Goal: Task Accomplishment & Management: Complete application form

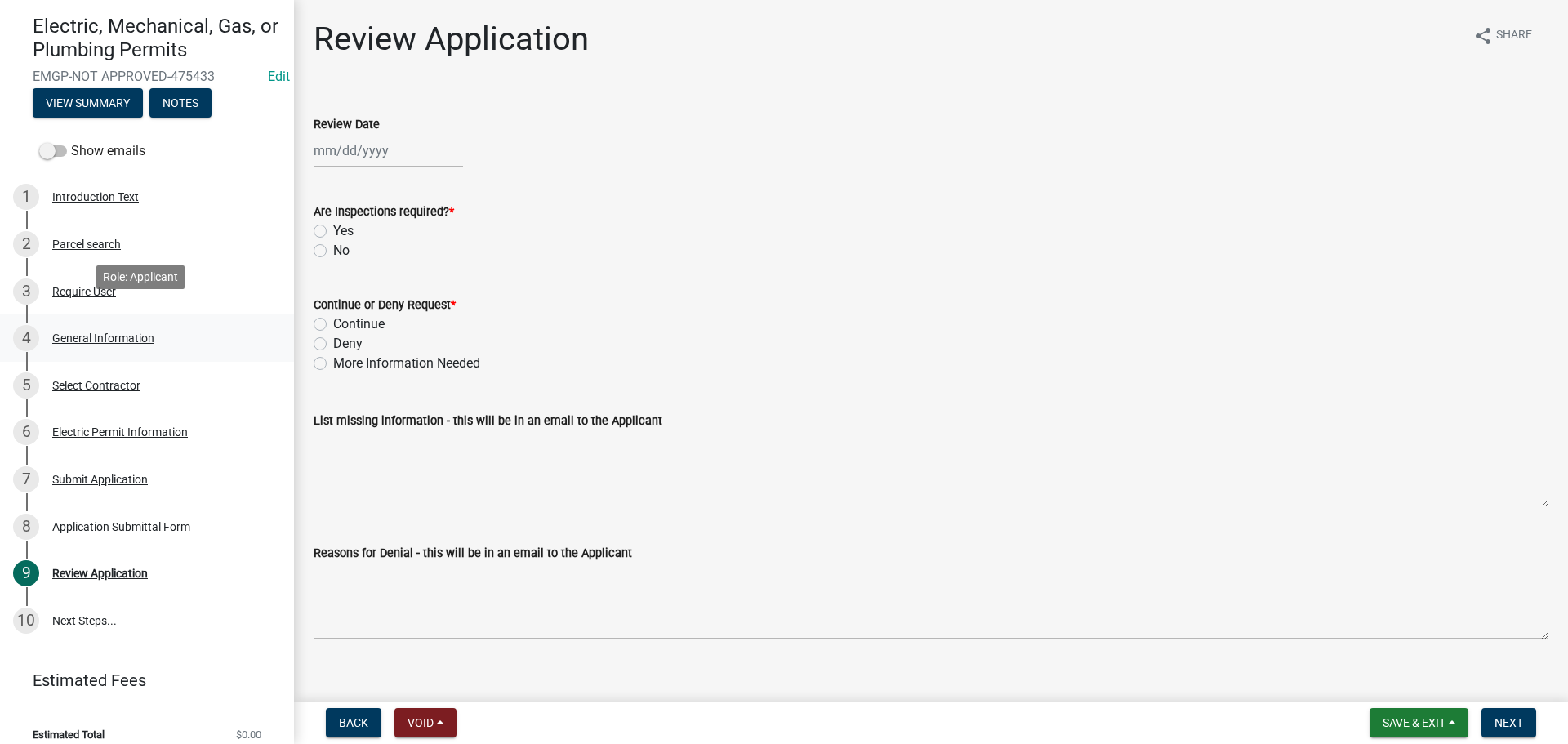
scroll to position [156, 0]
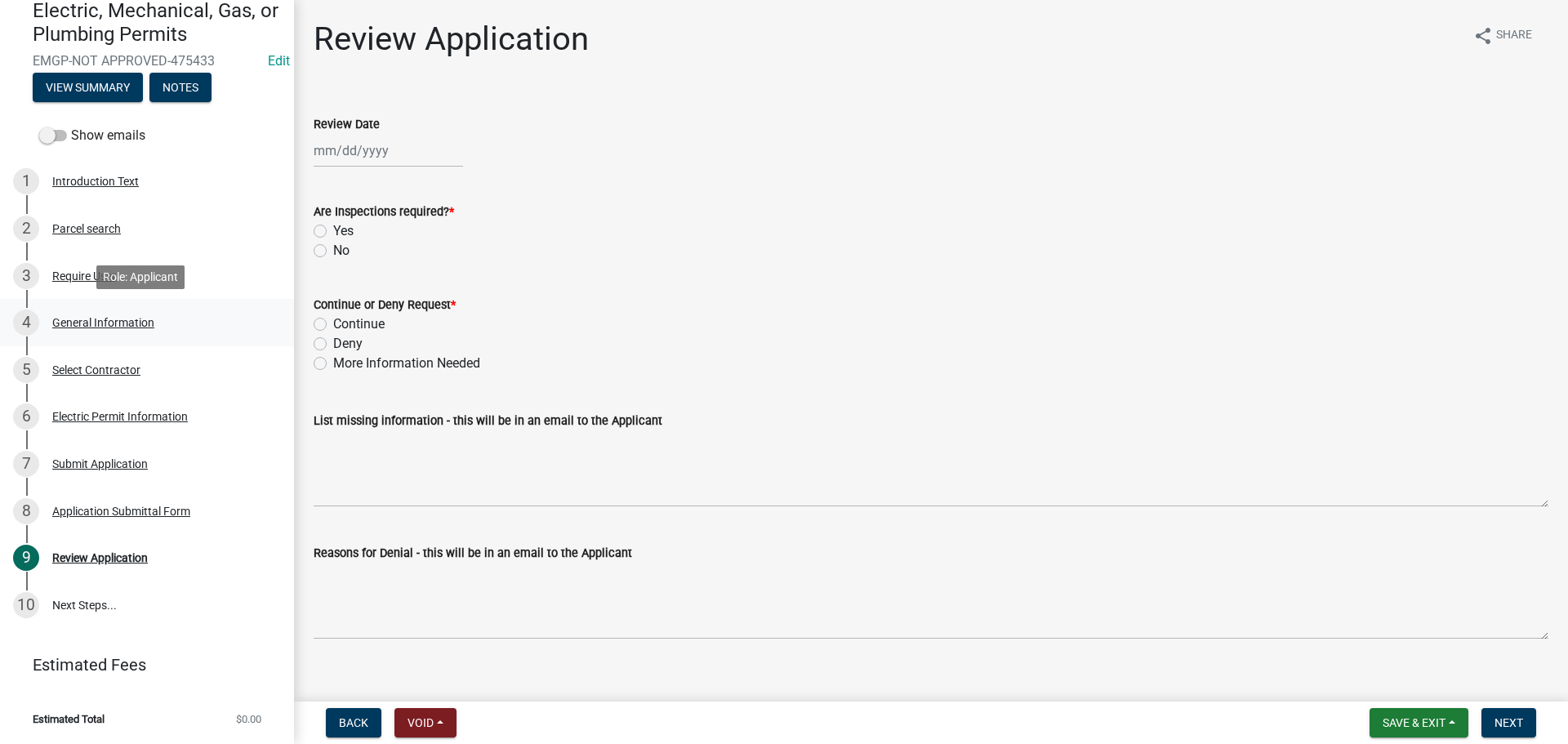
click at [114, 326] on div "General Information" at bounding box center [103, 322] width 103 height 11
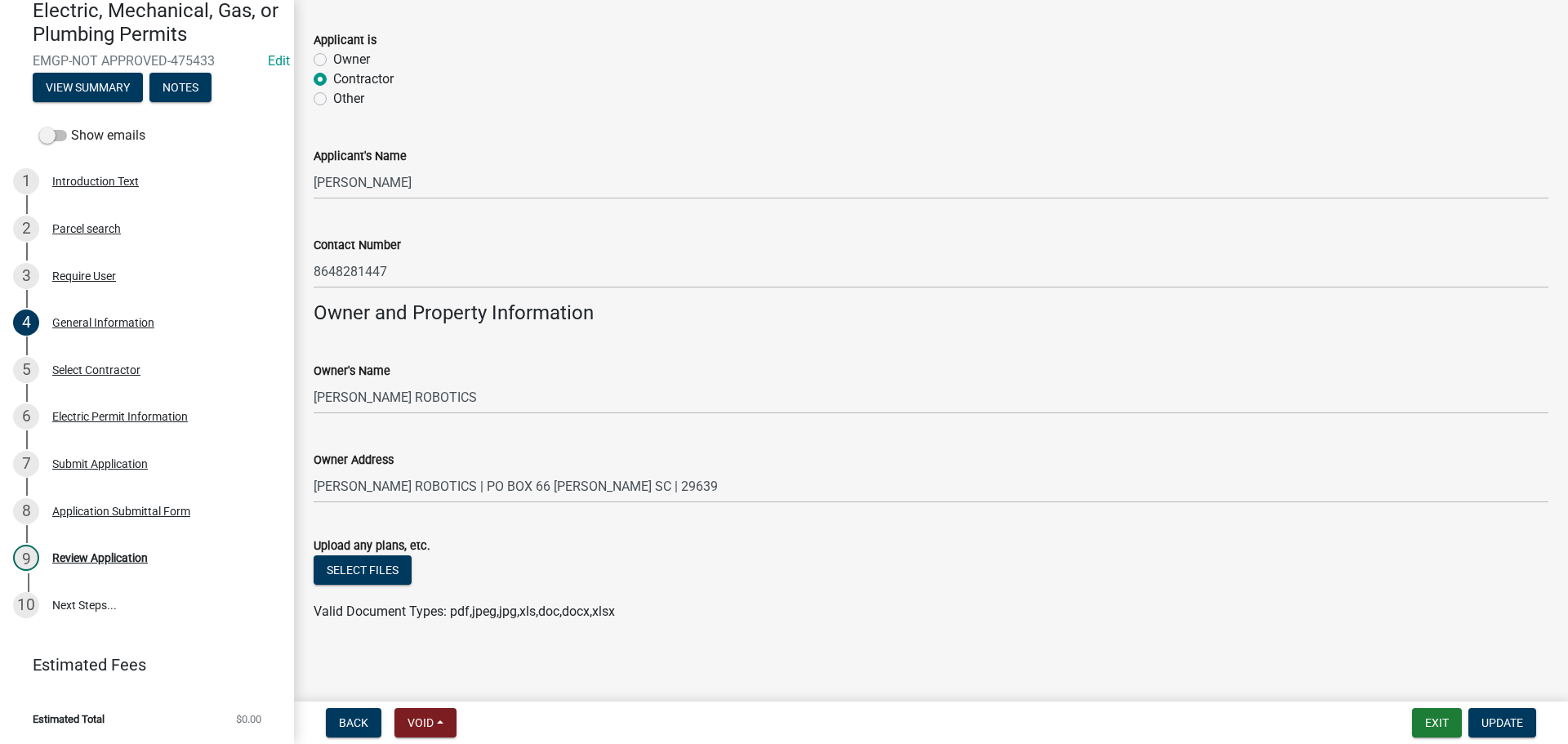
scroll to position [1013, 0]
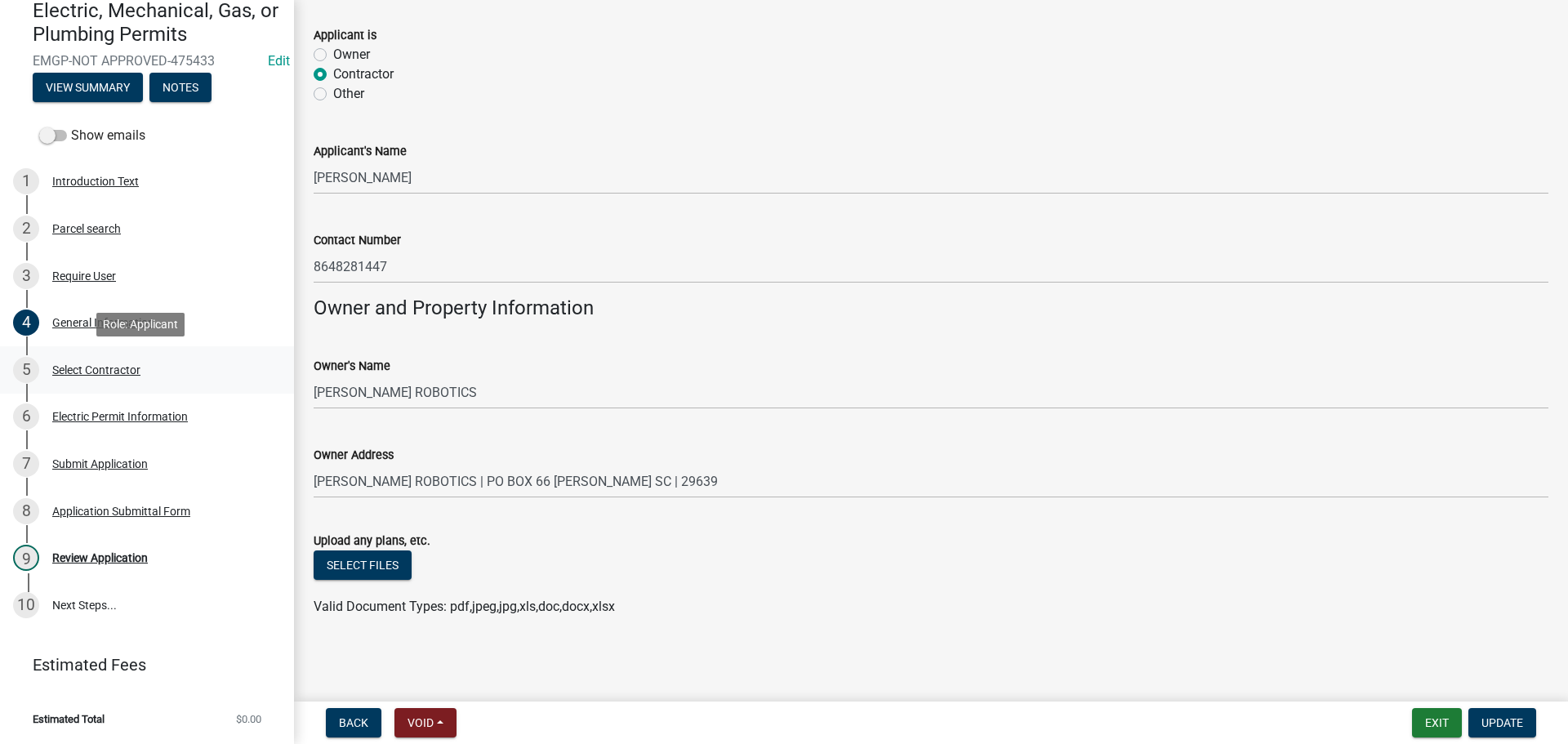
click at [77, 364] on div "Select Contractor" at bounding box center [96, 370] width 88 height 11
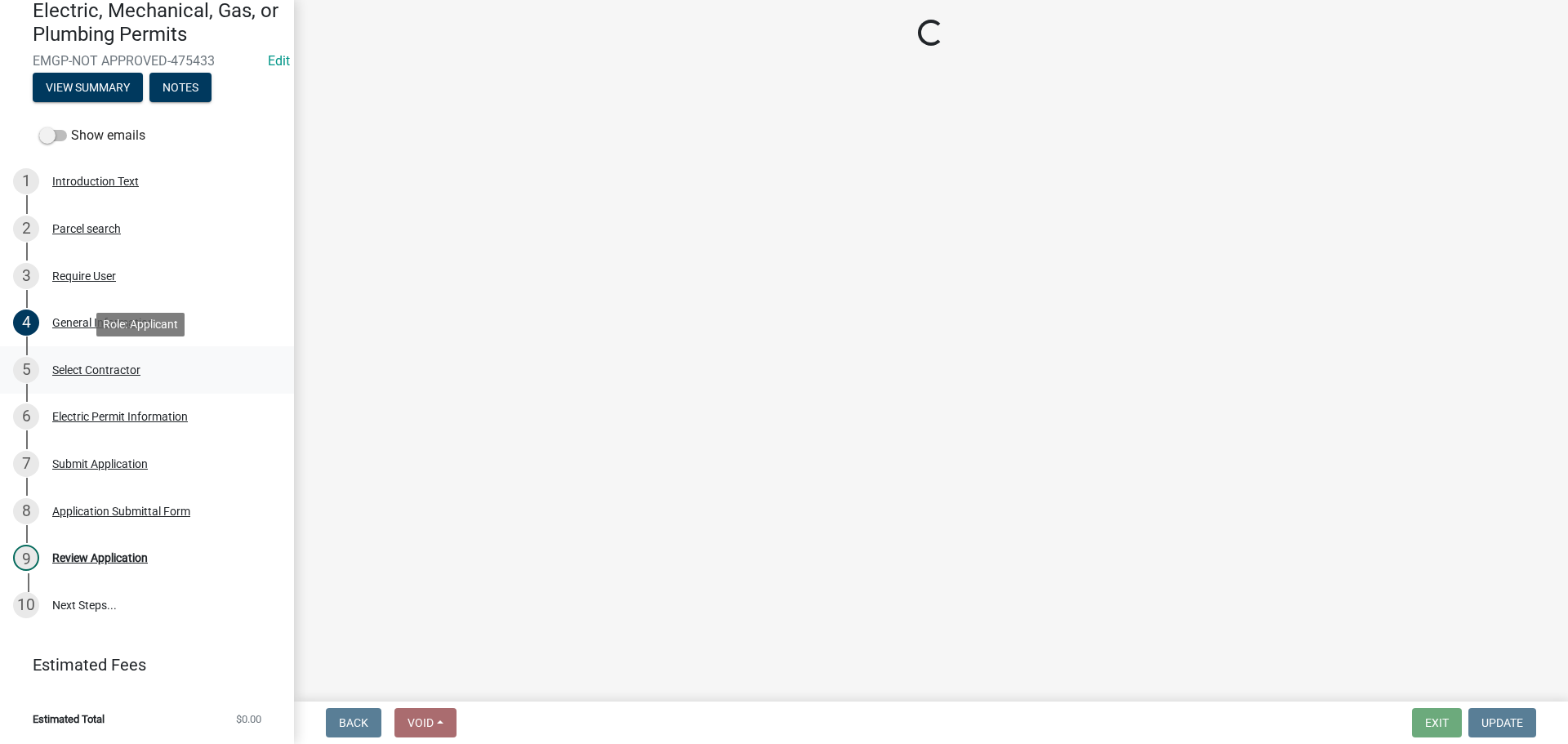
scroll to position [0, 0]
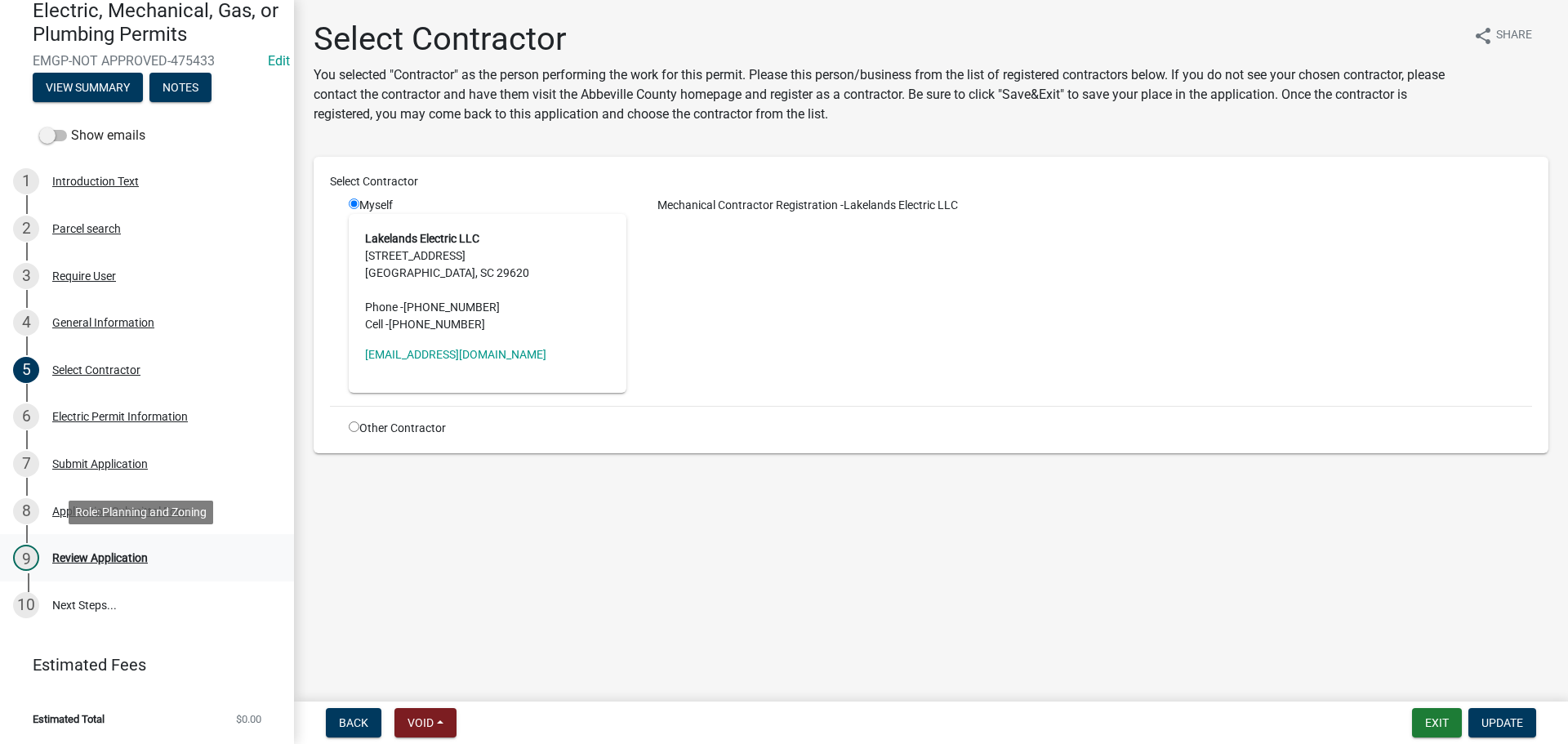
click at [110, 556] on div "Review Application" at bounding box center [100, 557] width 95 height 11
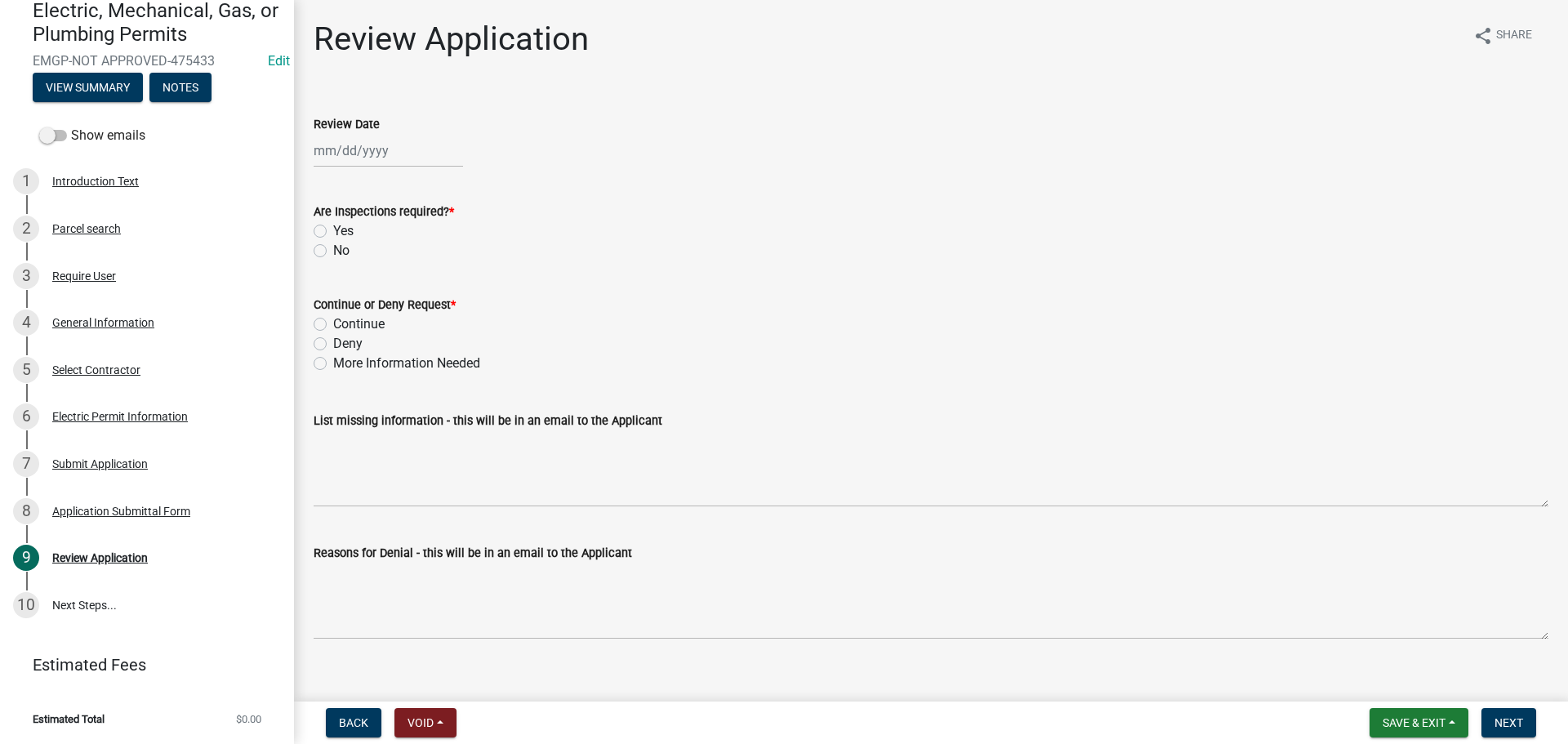
select select "9"
select select "2025"
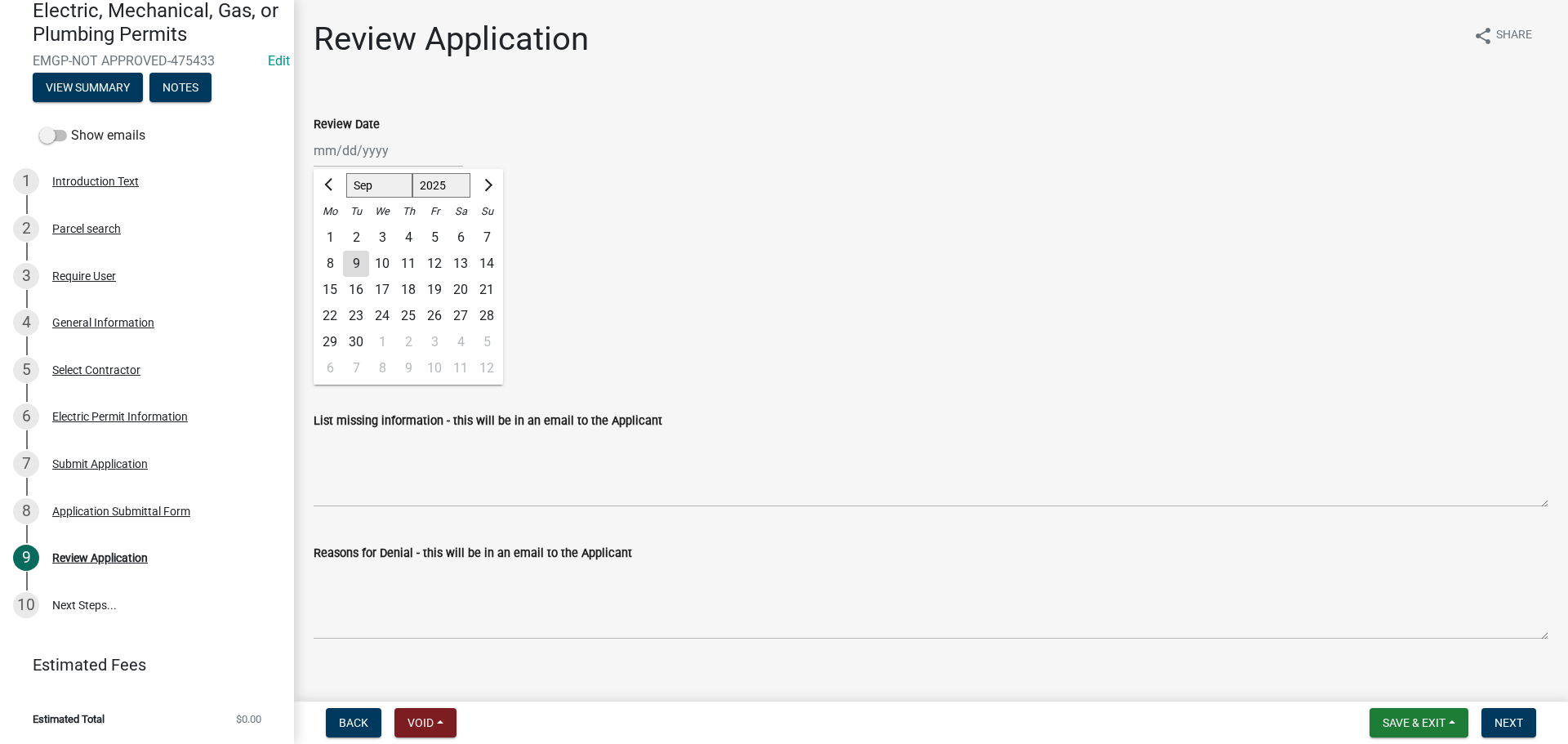
click at [360, 149] on div "[PERSON_NAME] Feb Mar Apr [PERSON_NAME][DATE] Oct Nov [DATE] 1526 1527 1528 152…" at bounding box center [388, 150] width 149 height 34
click at [360, 253] on div "9" at bounding box center [356, 264] width 27 height 27
type input "[DATE]"
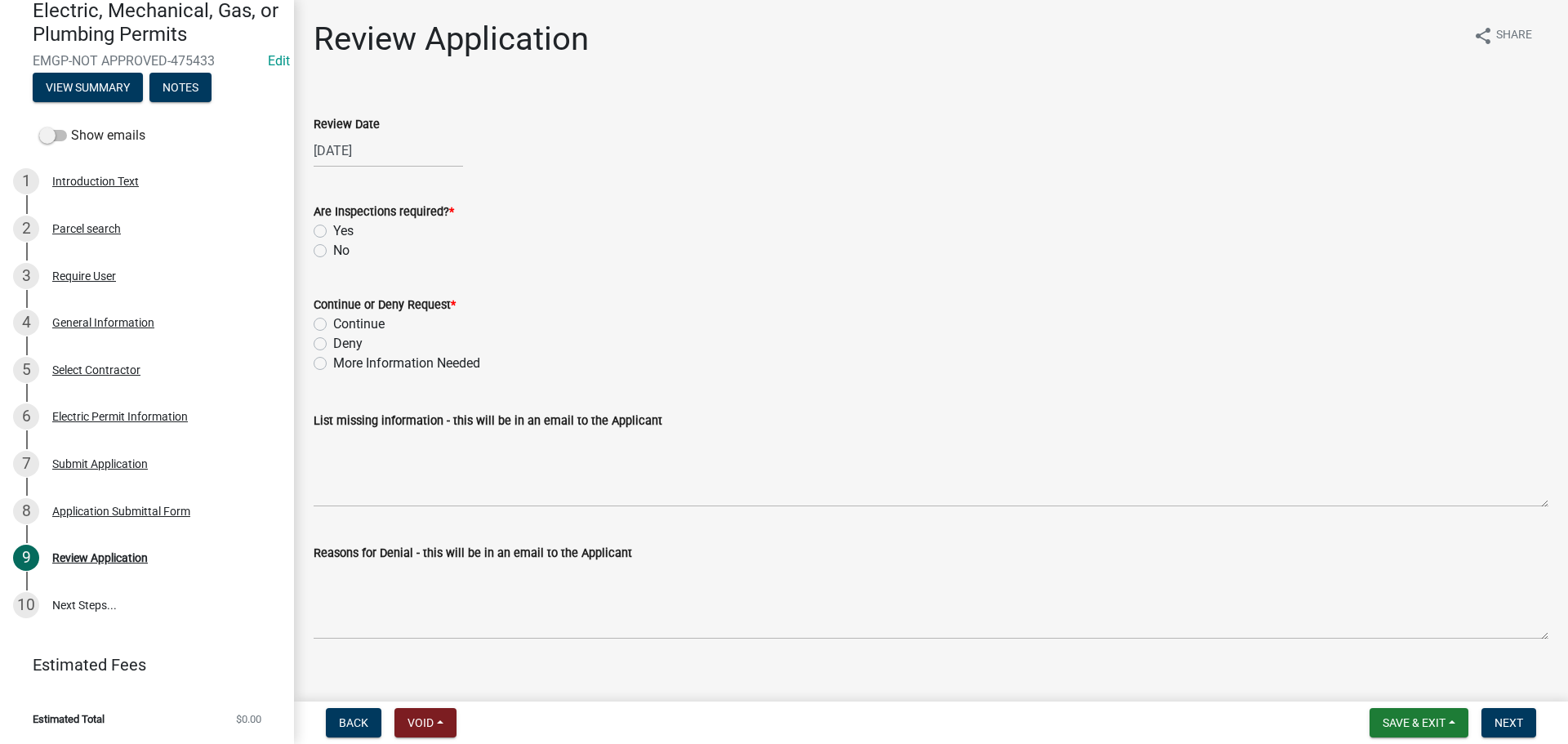
click at [333, 232] on label "Yes" at bounding box center [343, 231] width 20 height 19
click at [333, 232] on input "Yes" at bounding box center [339, 227] width 11 height 11
radio input "true"
click at [333, 322] on label "Continue" at bounding box center [359, 323] width 51 height 19
click at [333, 322] on input "Continue" at bounding box center [339, 319] width 11 height 11
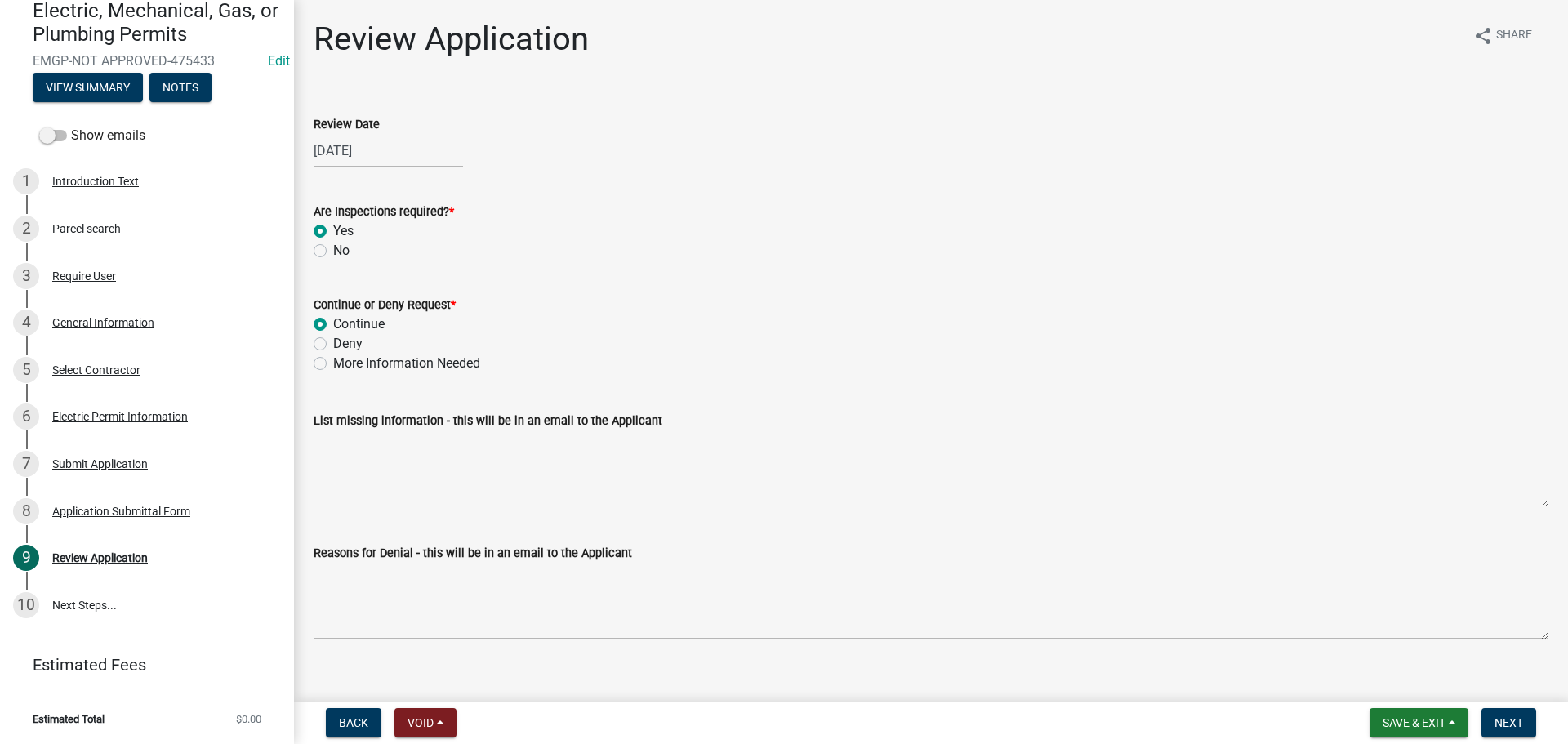
radio input "true"
click at [1519, 714] on button "Next" at bounding box center [1509, 722] width 55 height 29
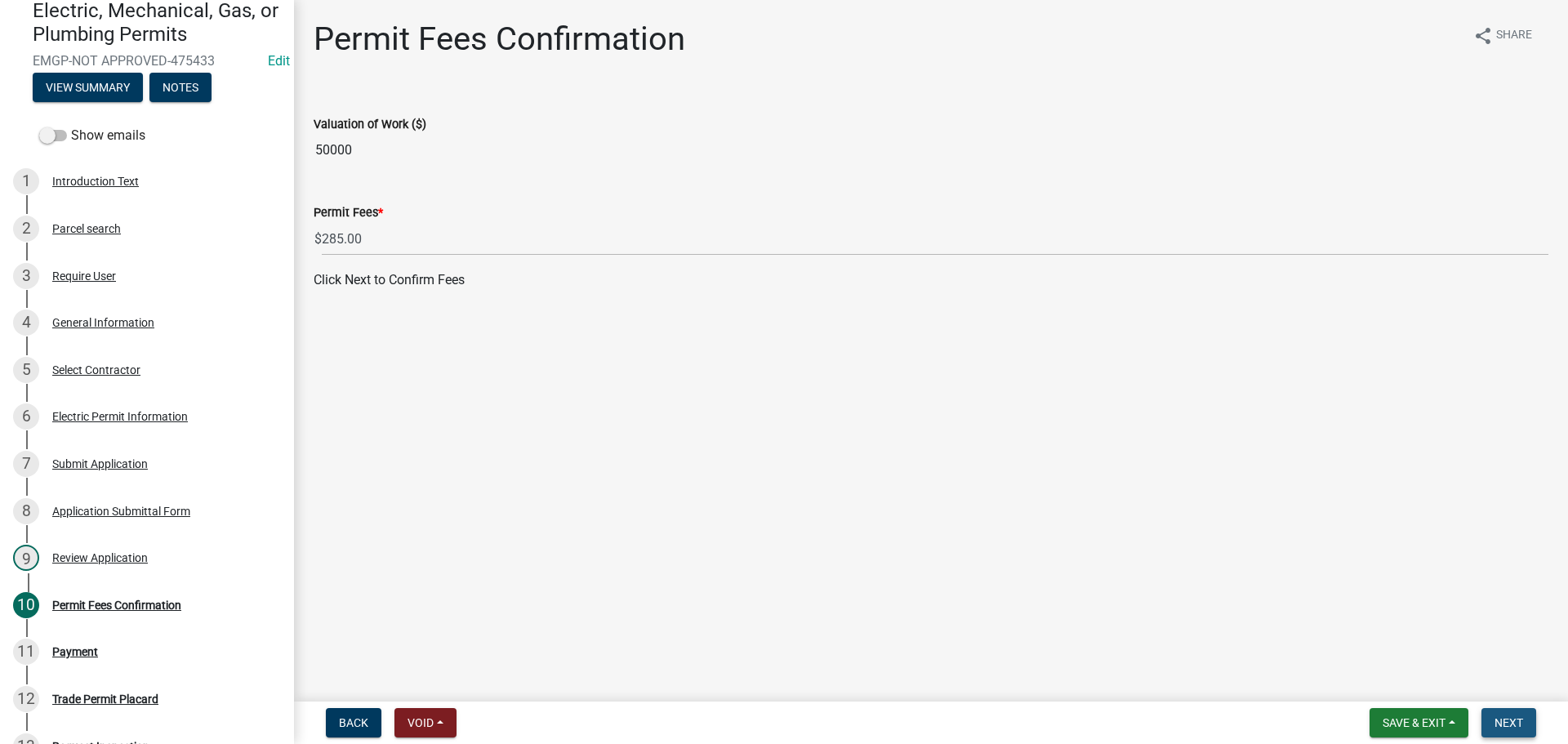
click at [1522, 722] on span "Next" at bounding box center [1509, 722] width 28 height 13
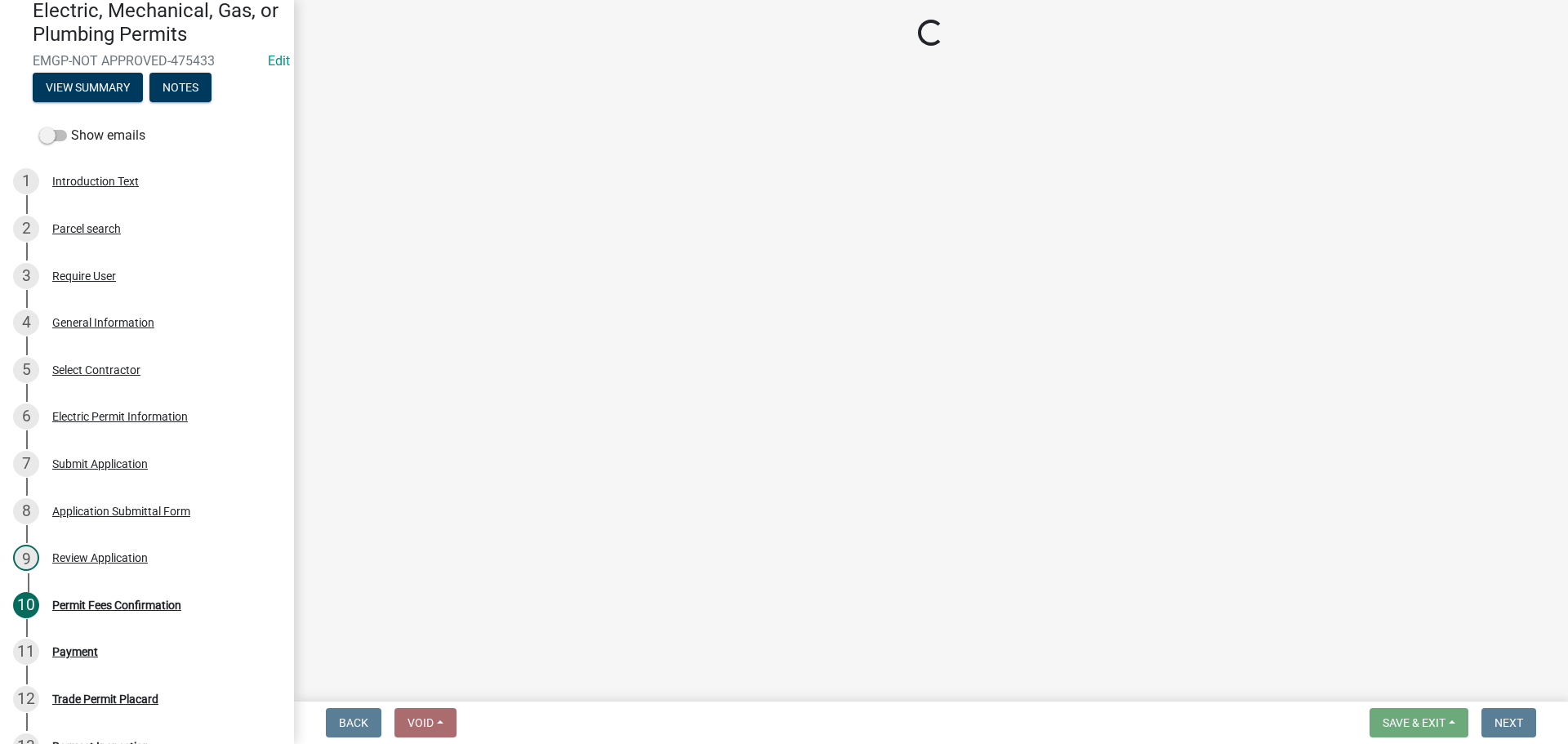
select select "3: 3"
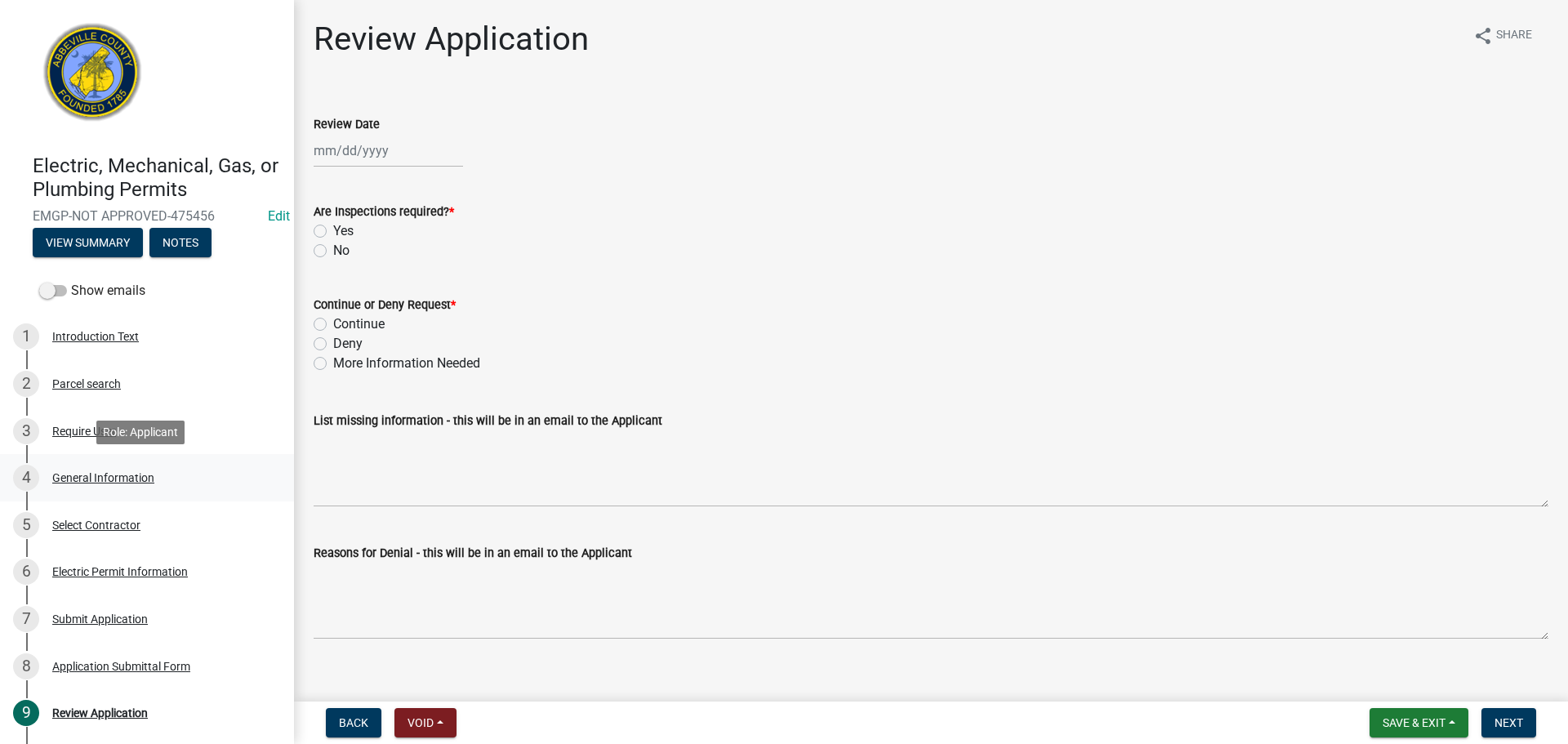
click at [124, 480] on div "General Information" at bounding box center [103, 478] width 103 height 11
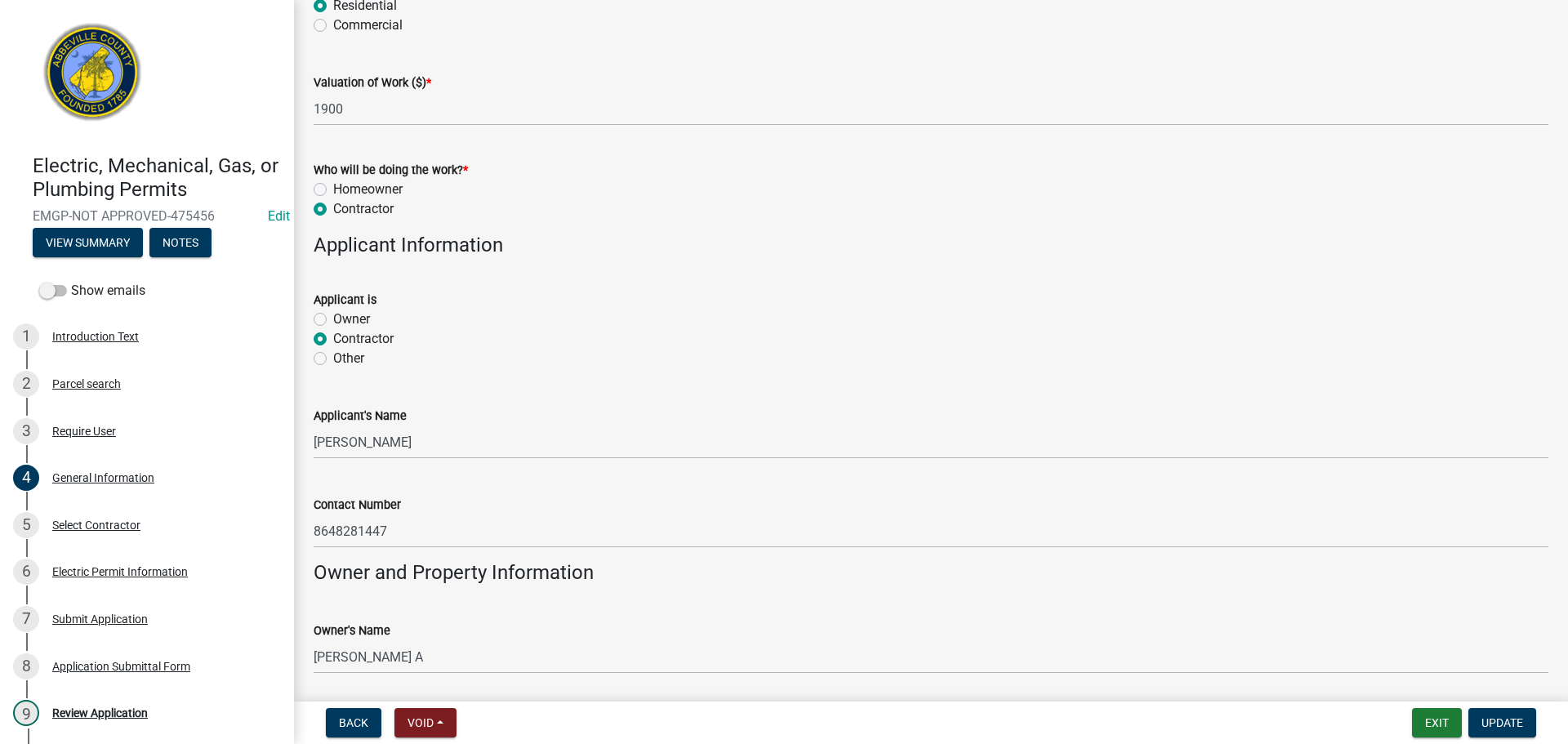
scroll to position [898, 0]
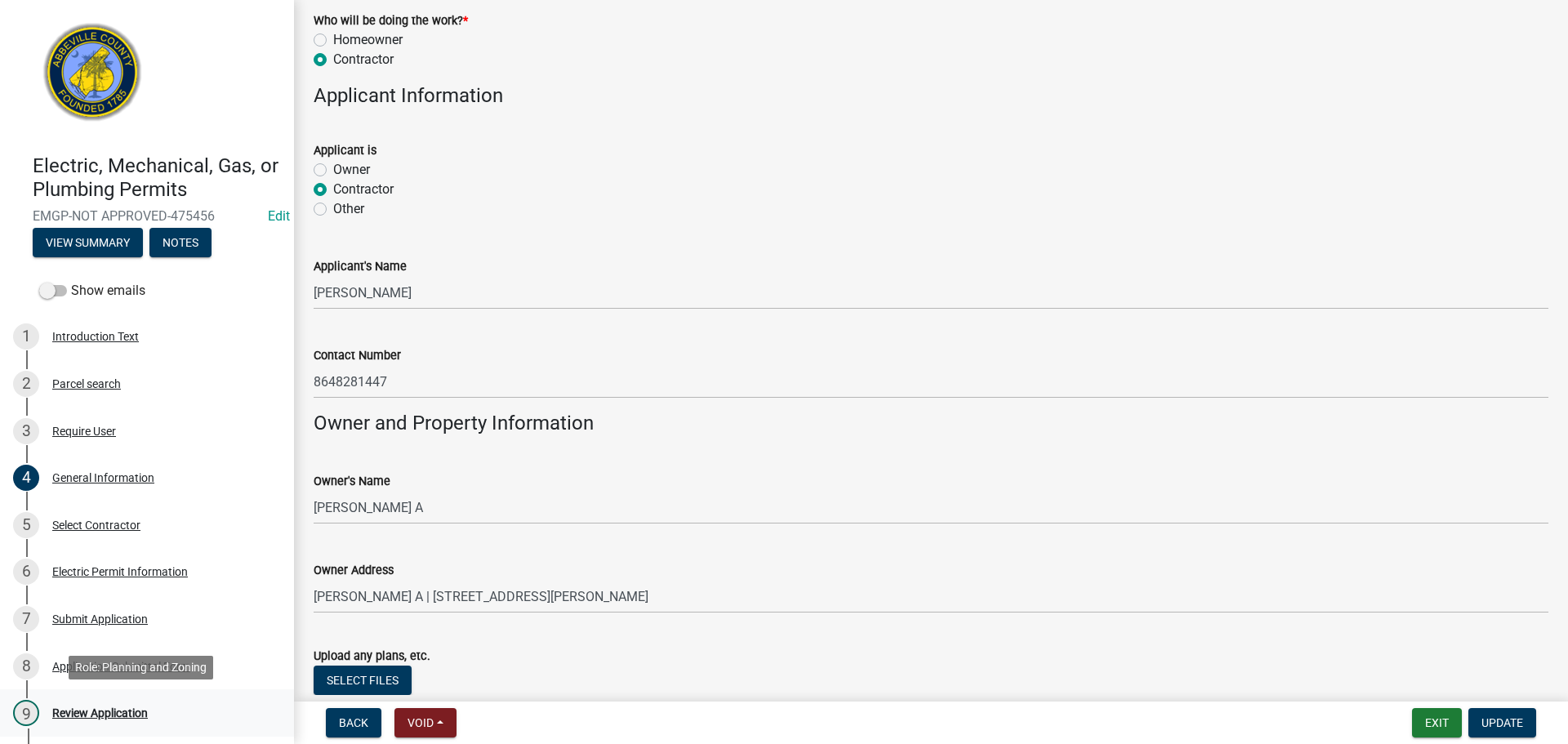
click at [114, 710] on div "Review Application" at bounding box center [100, 713] width 95 height 11
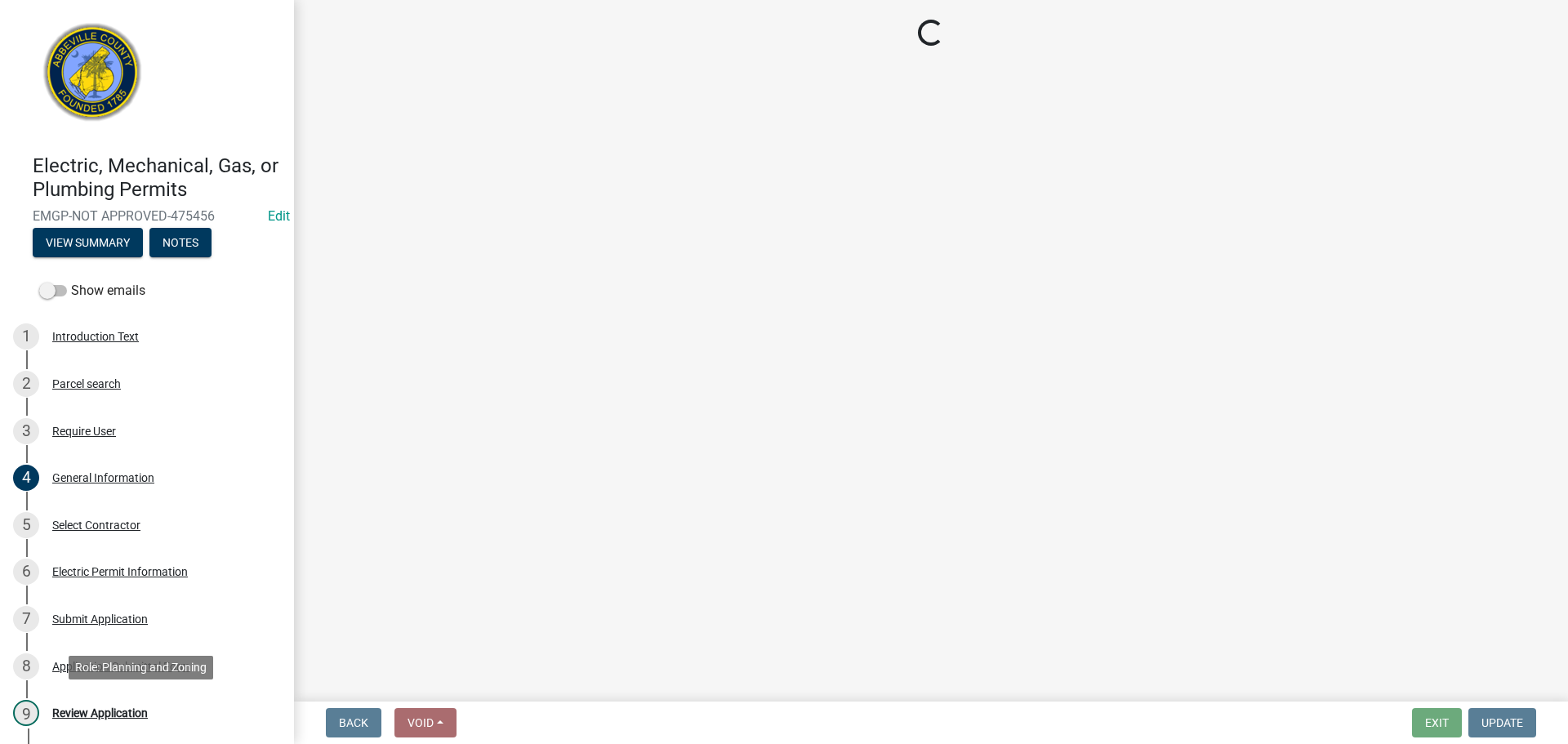
scroll to position [0, 0]
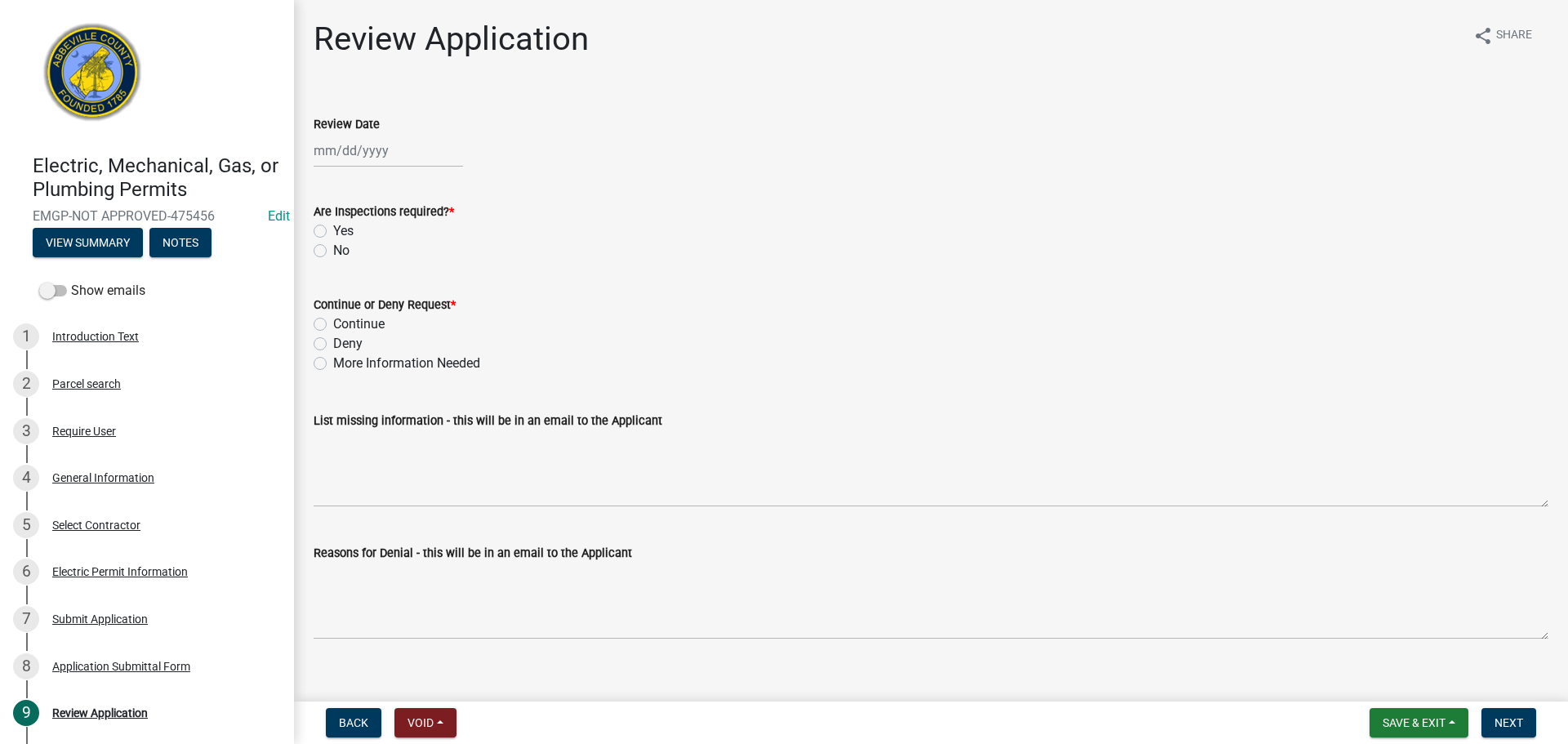
click at [376, 147] on div at bounding box center [388, 150] width 149 height 34
select select "9"
select select "2025"
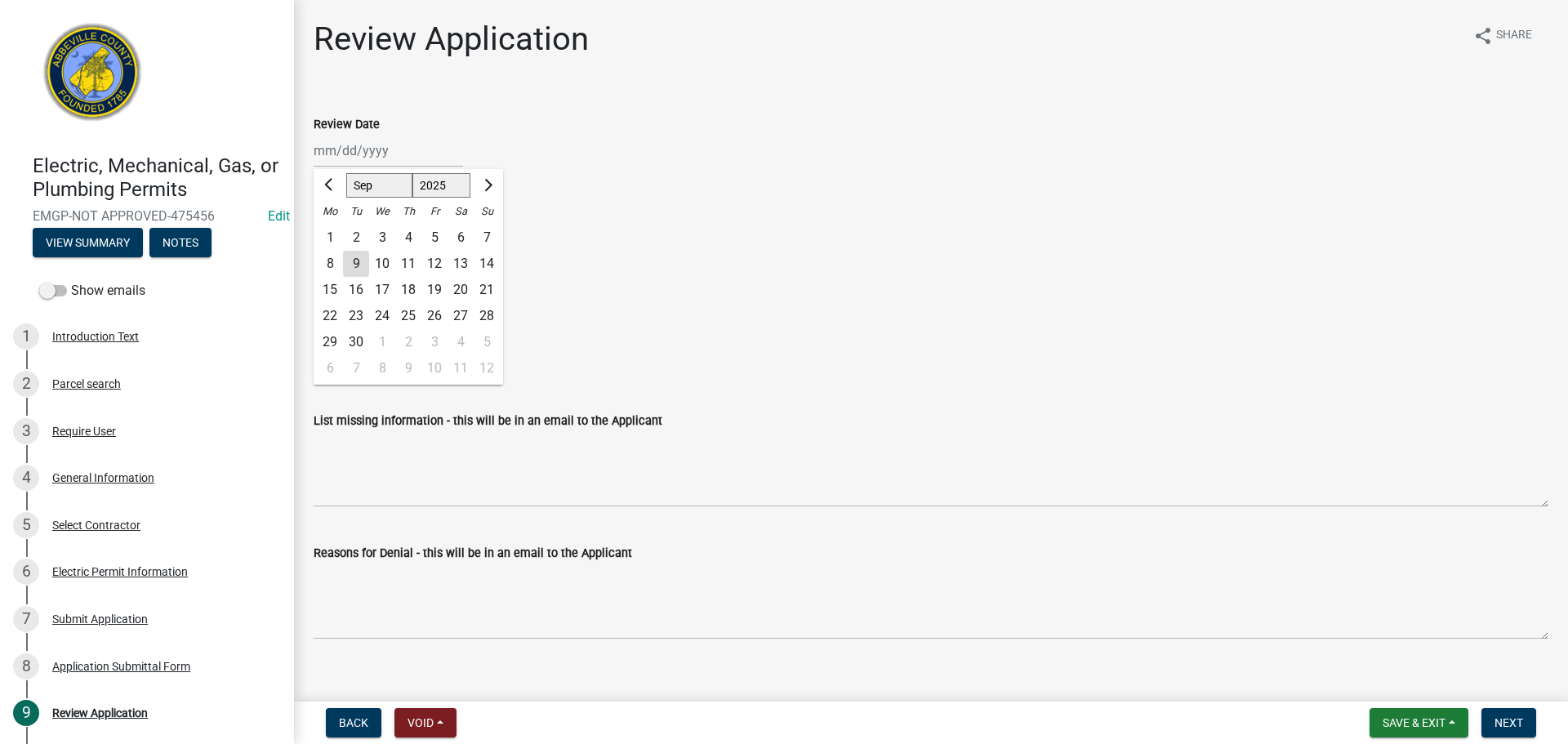
click at [350, 262] on div "9" at bounding box center [356, 264] width 27 height 27
type input "09/09/2025"
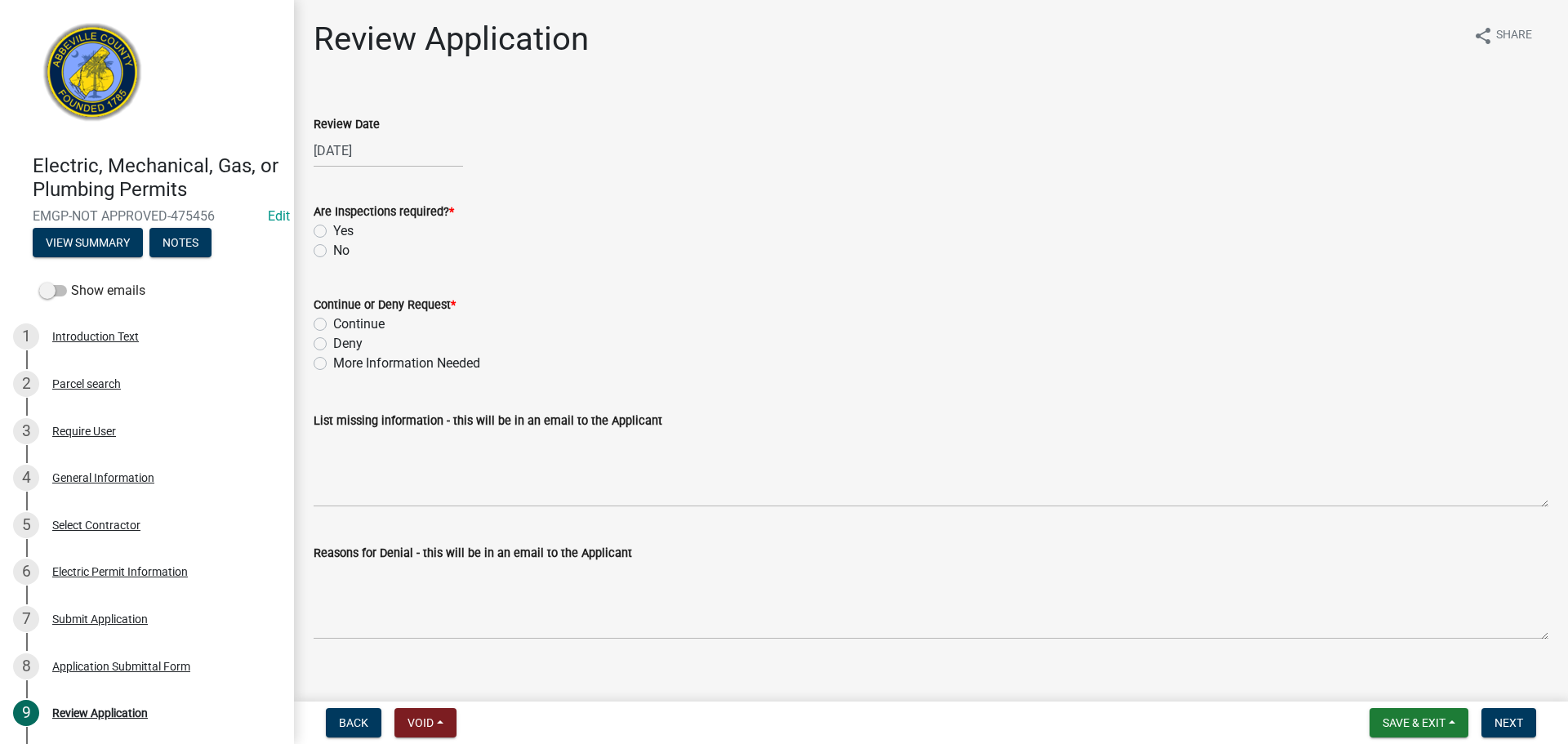
click at [333, 231] on label "Yes" at bounding box center [343, 231] width 20 height 19
click at [333, 231] on input "Yes" at bounding box center [339, 227] width 11 height 11
radio input "true"
click at [333, 324] on label "Continue" at bounding box center [359, 323] width 51 height 19
click at [333, 324] on input "Continue" at bounding box center [339, 319] width 11 height 11
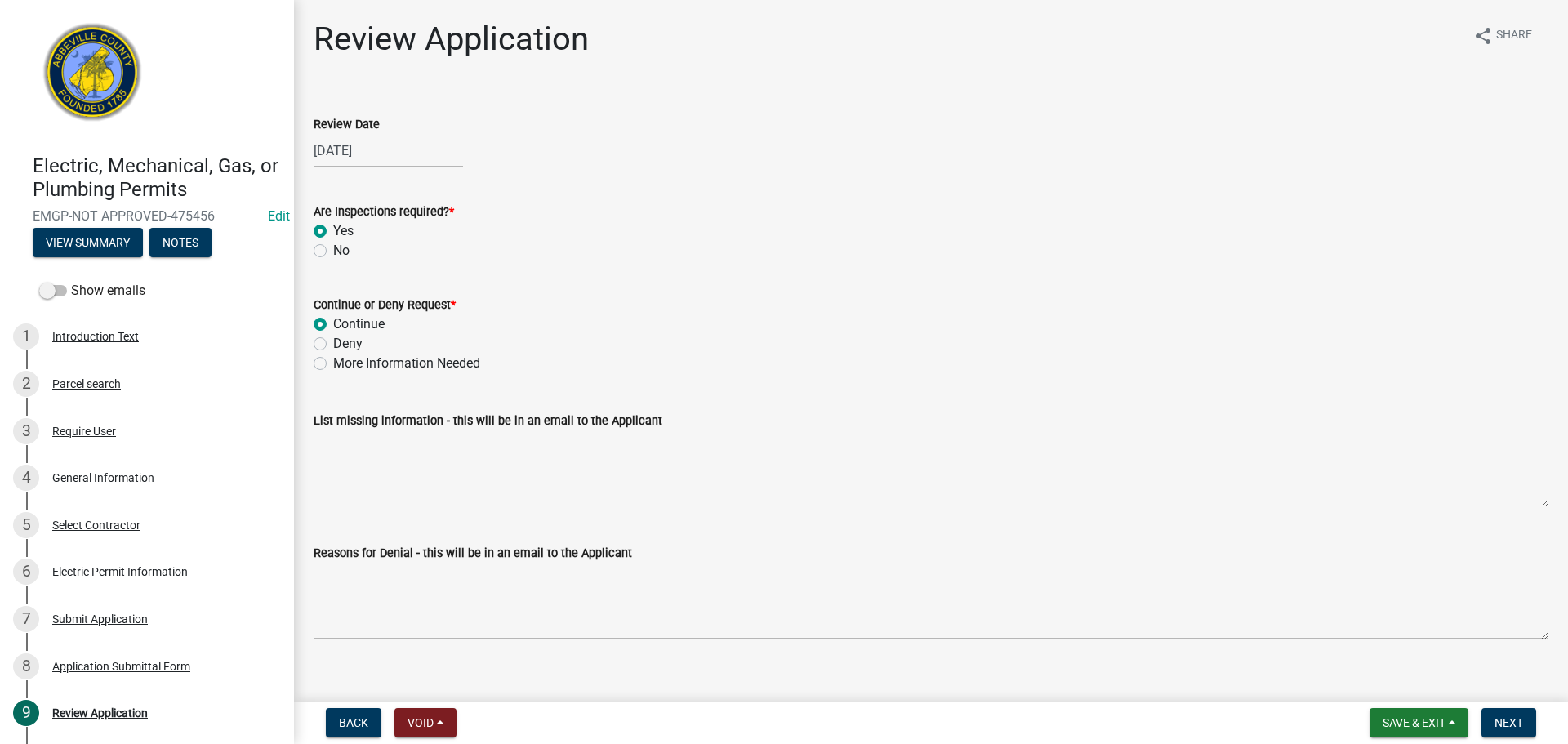
radio input "true"
click at [1518, 717] on span "Next" at bounding box center [1509, 722] width 28 height 13
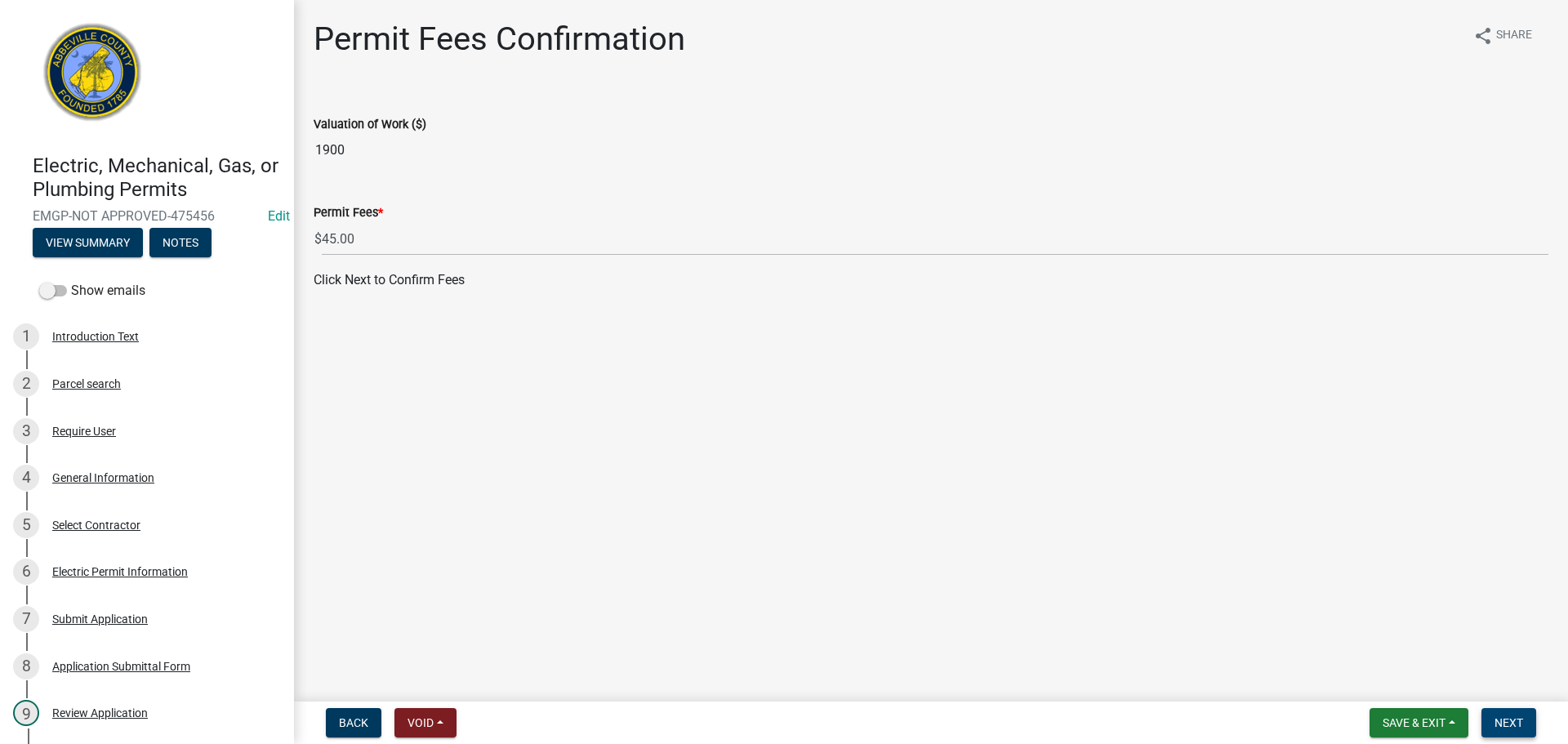
click at [1509, 717] on span "Next" at bounding box center [1509, 722] width 28 height 13
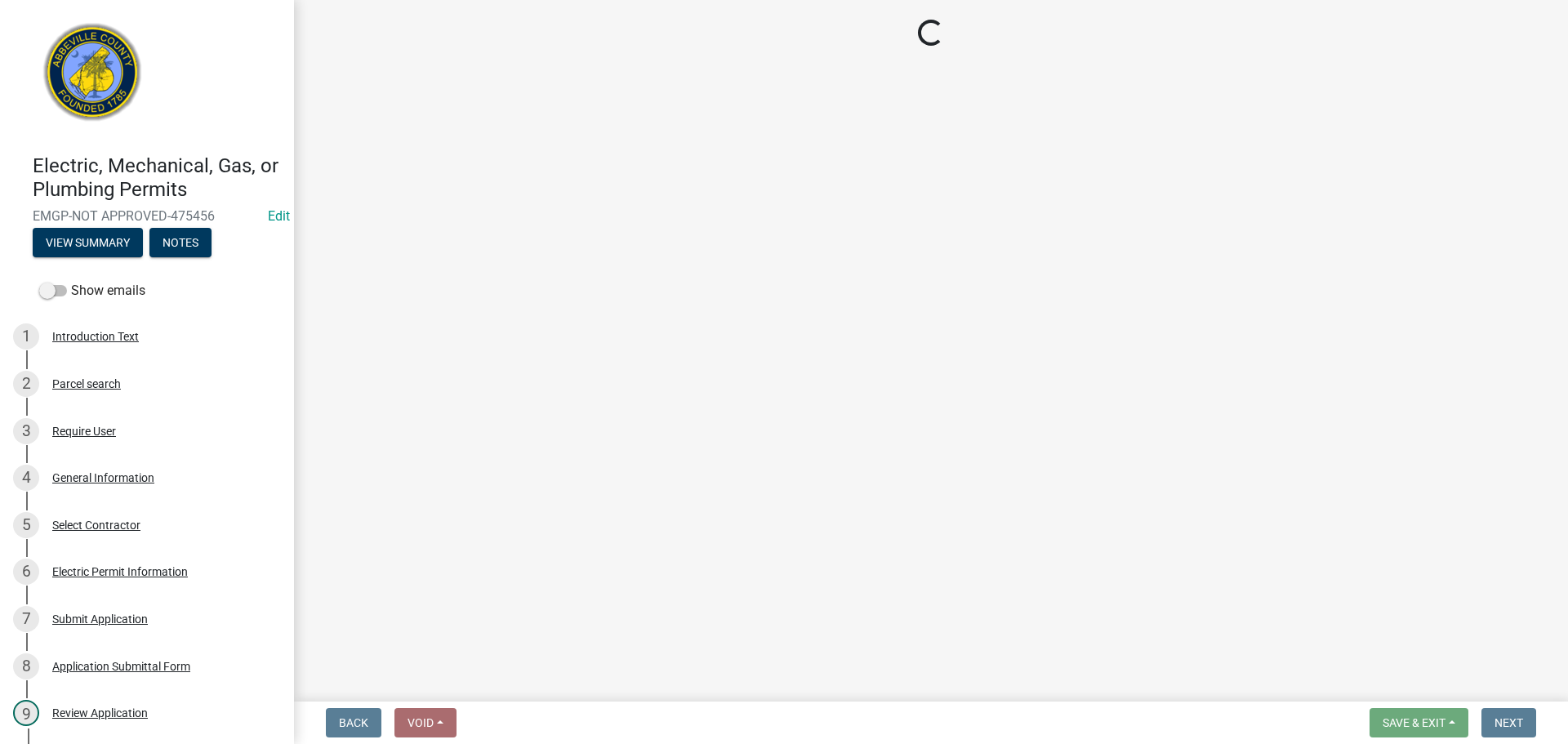
select select "3: 3"
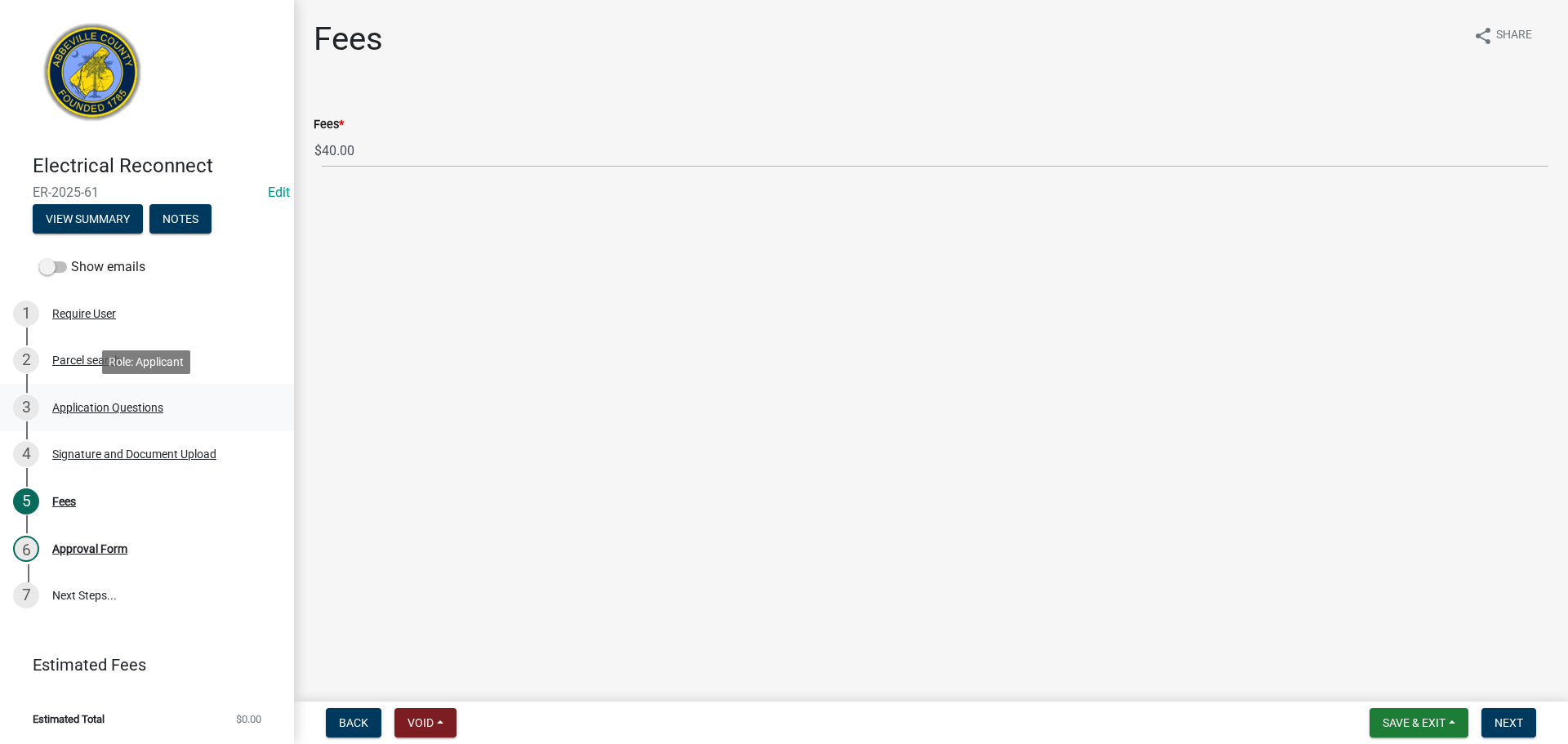
click at [115, 404] on div "Application Questions" at bounding box center [107, 407] width 111 height 11
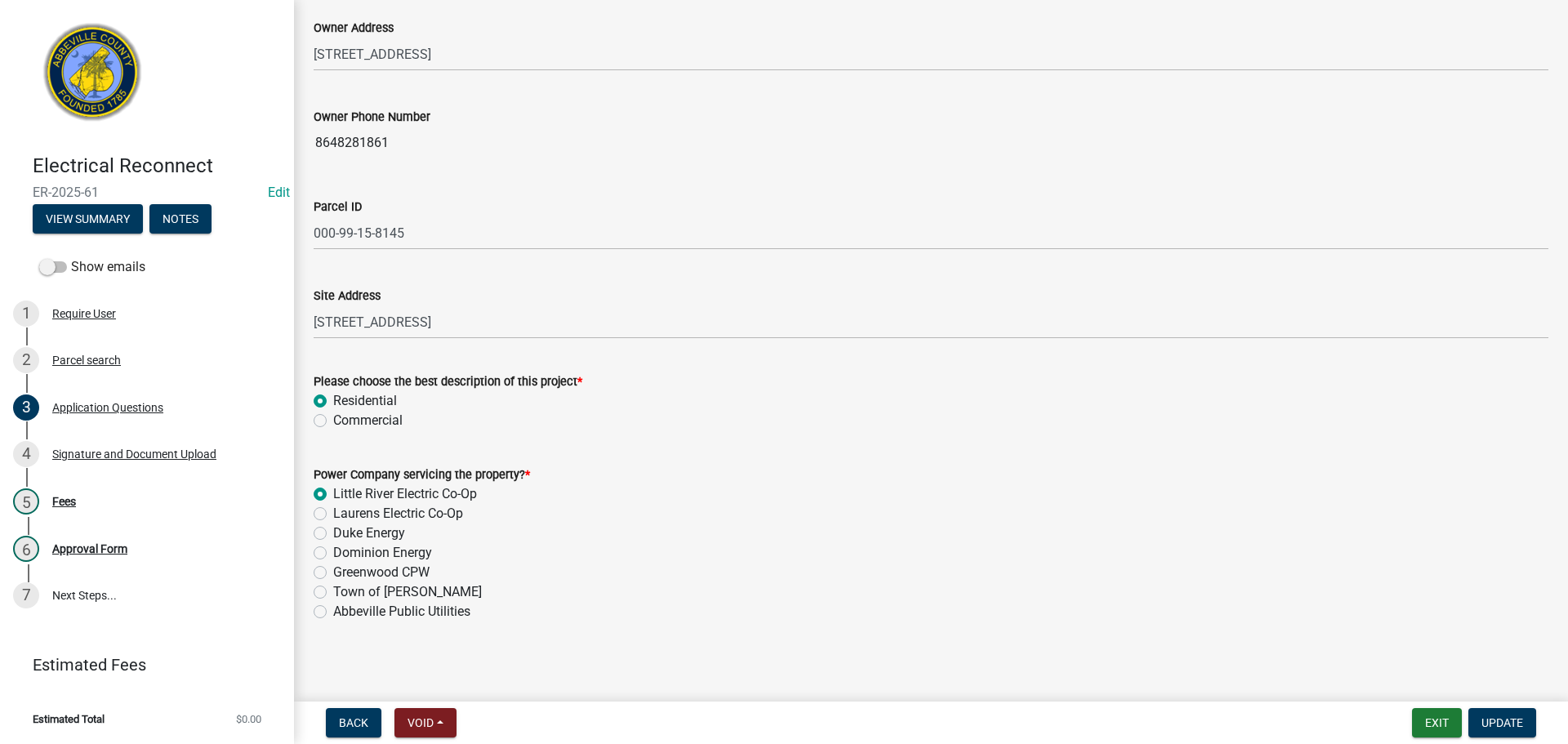
scroll to position [847, 0]
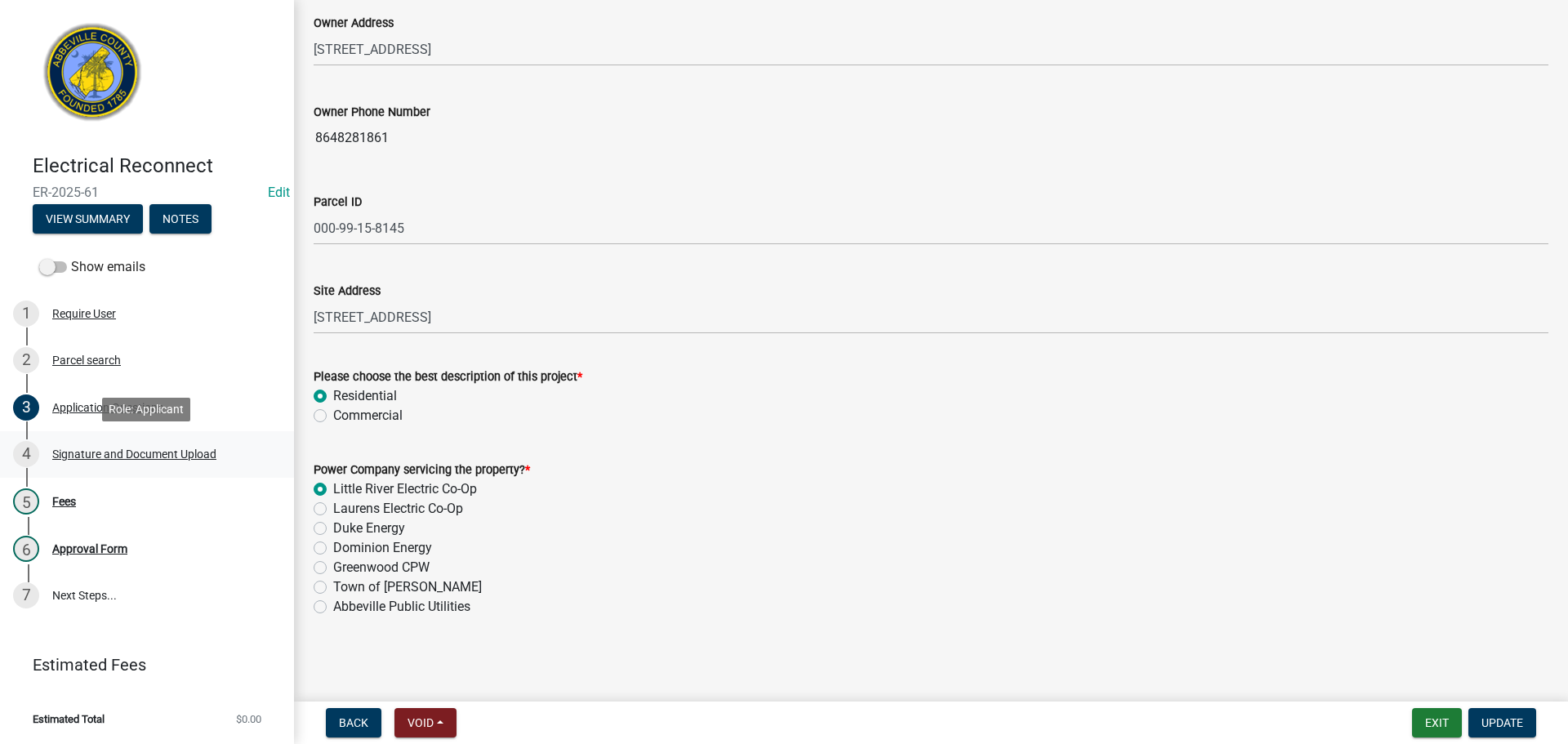
click at [191, 449] on div "Signature and Document Upload" at bounding box center [134, 454] width 164 height 11
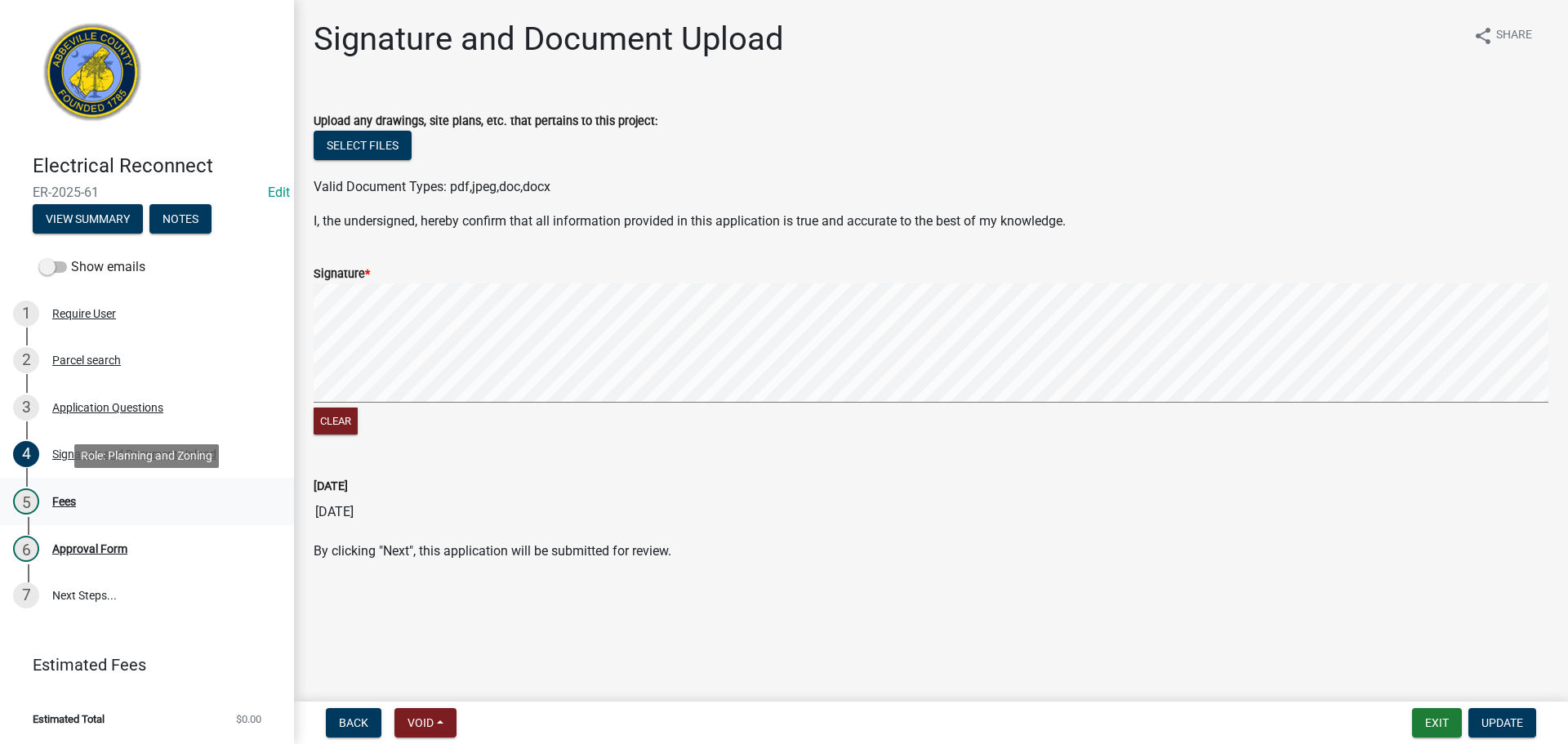
click at [76, 498] on div "Fees" at bounding box center [64, 501] width 24 height 11
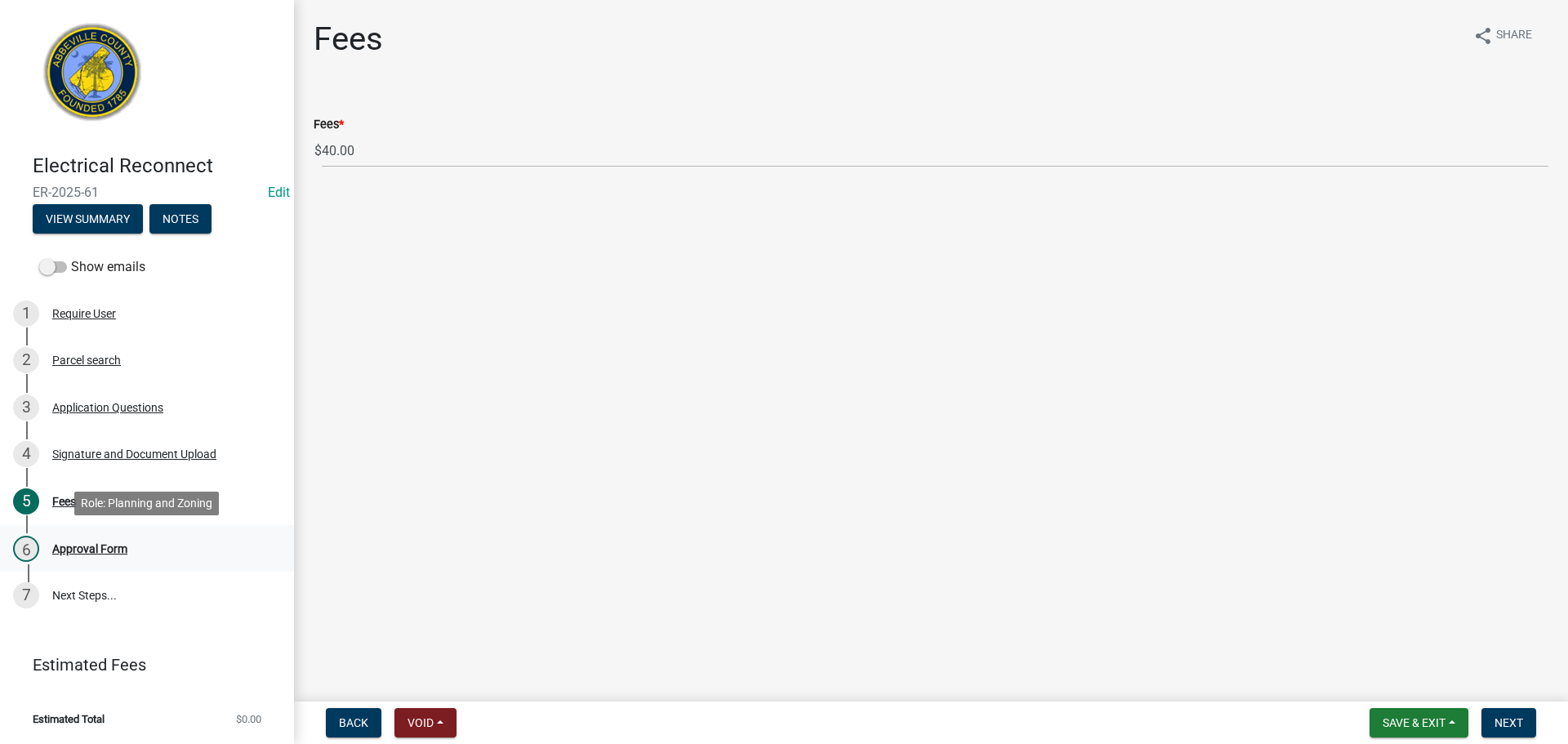
click at [91, 544] on div "Approval Form" at bounding box center [90, 548] width 75 height 11
click at [1515, 726] on span "Next" at bounding box center [1509, 722] width 28 height 13
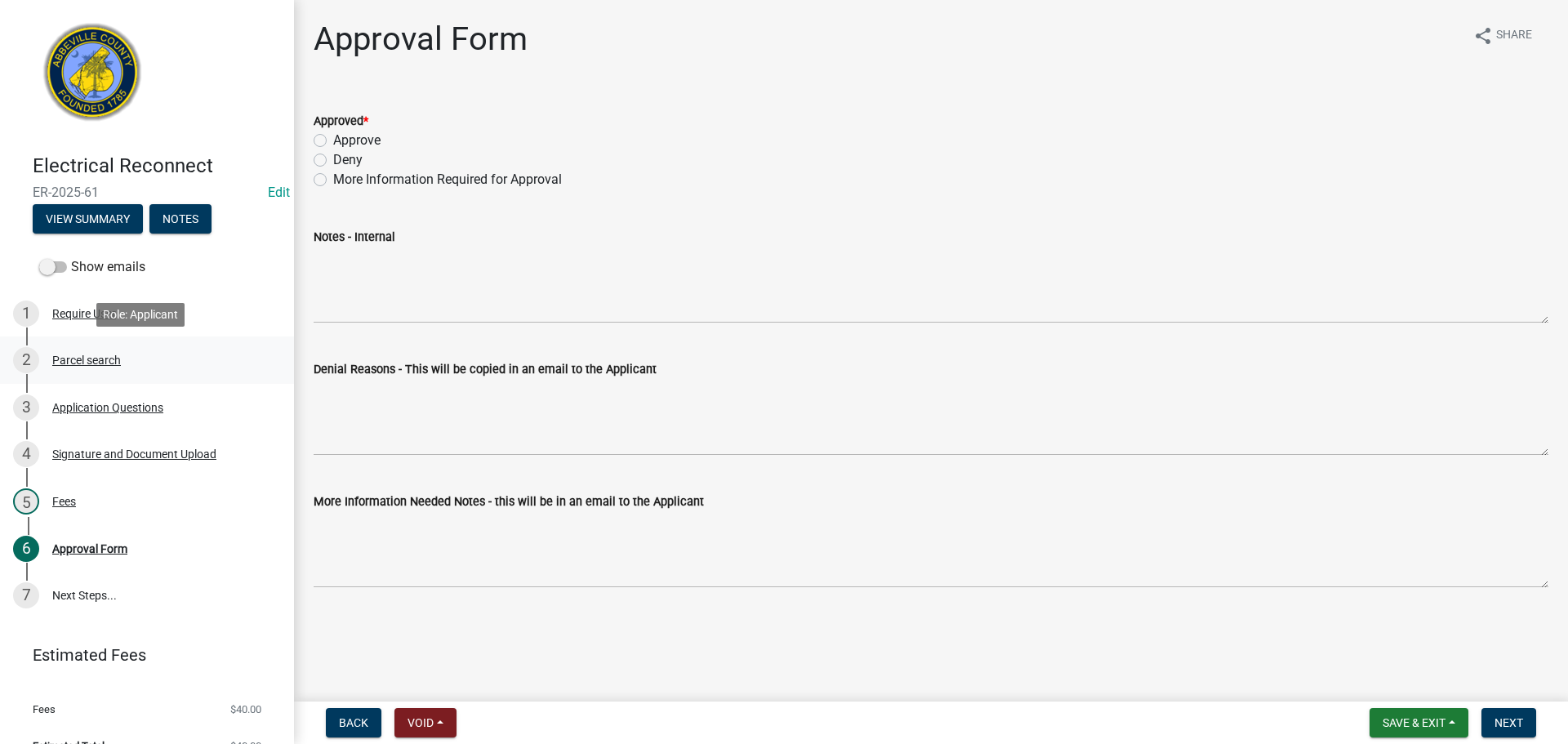
click at [68, 355] on div "Parcel search" at bounding box center [86, 360] width 69 height 11
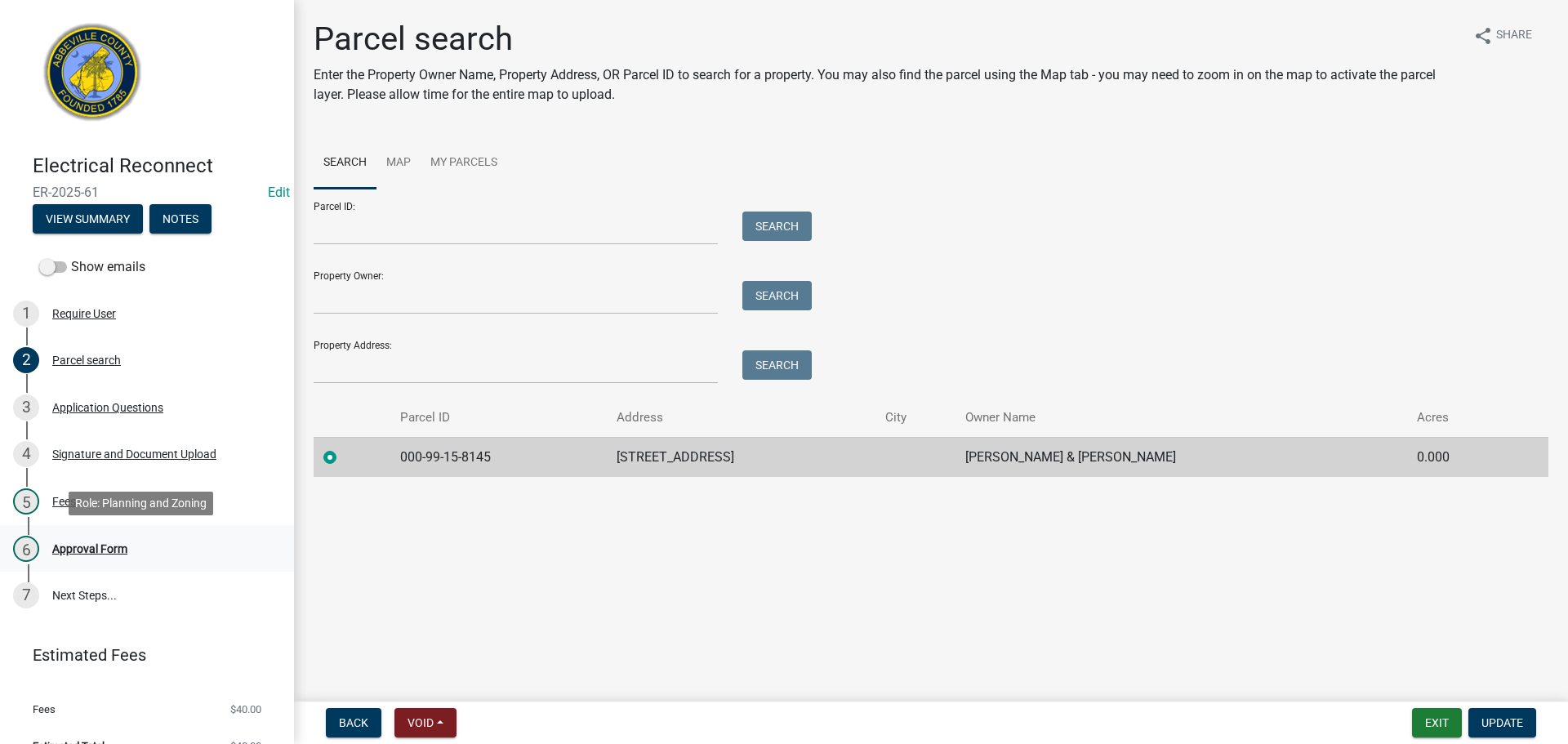
click at [105, 547] on div "Approval Form" at bounding box center [90, 548] width 75 height 11
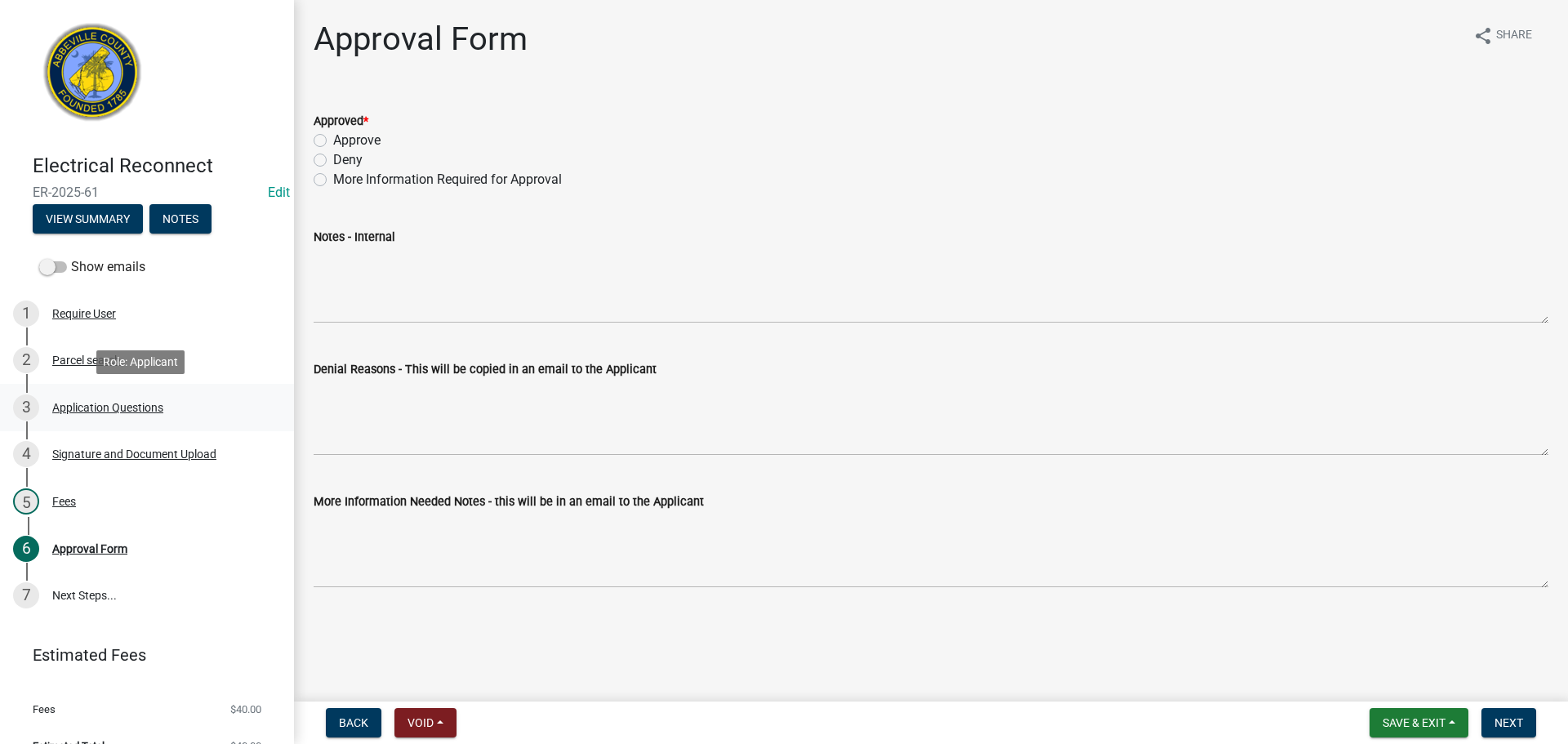
click at [106, 404] on div "Application Questions" at bounding box center [107, 407] width 111 height 11
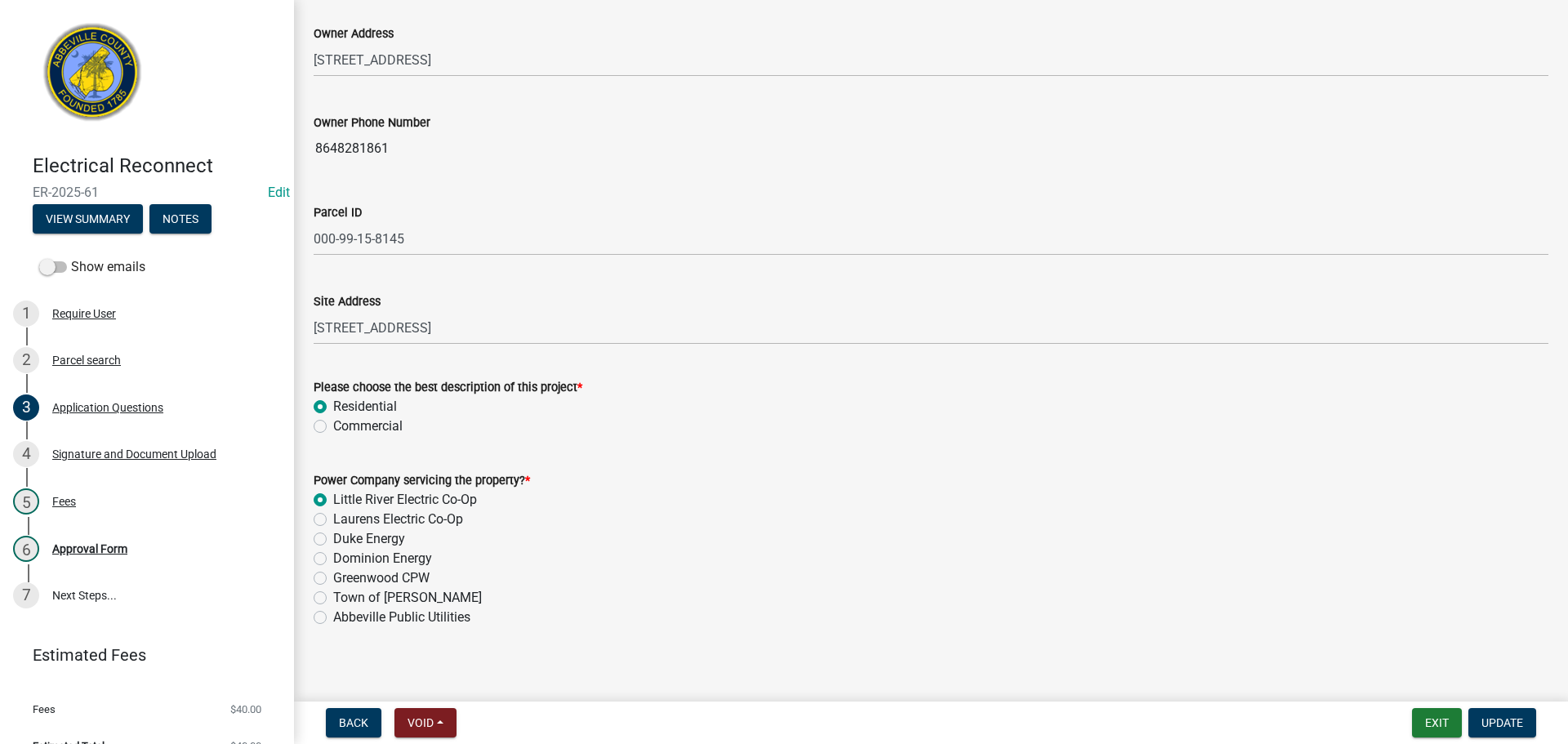
scroll to position [847, 0]
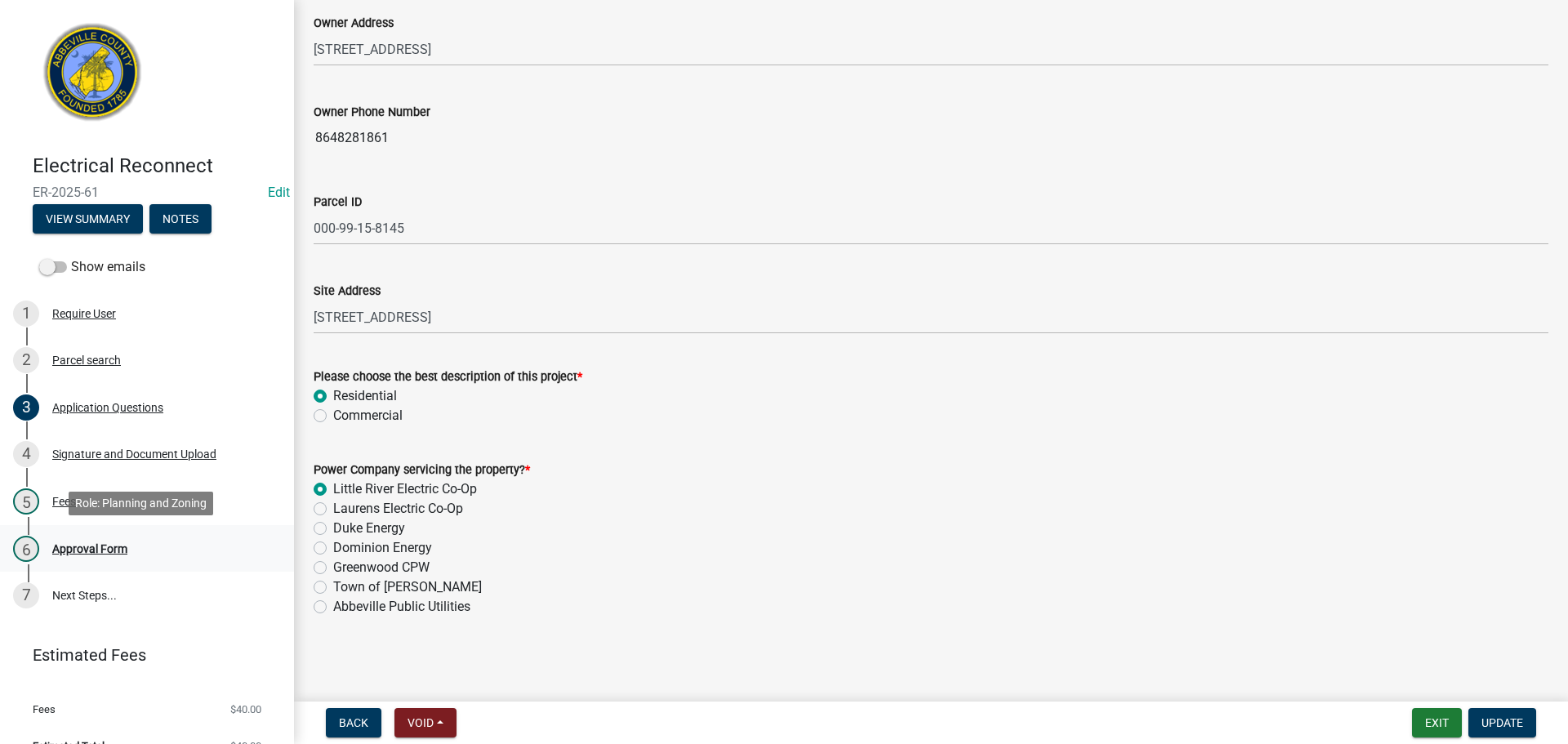
click at [74, 540] on div "6 Approval Form" at bounding box center [140, 548] width 254 height 27
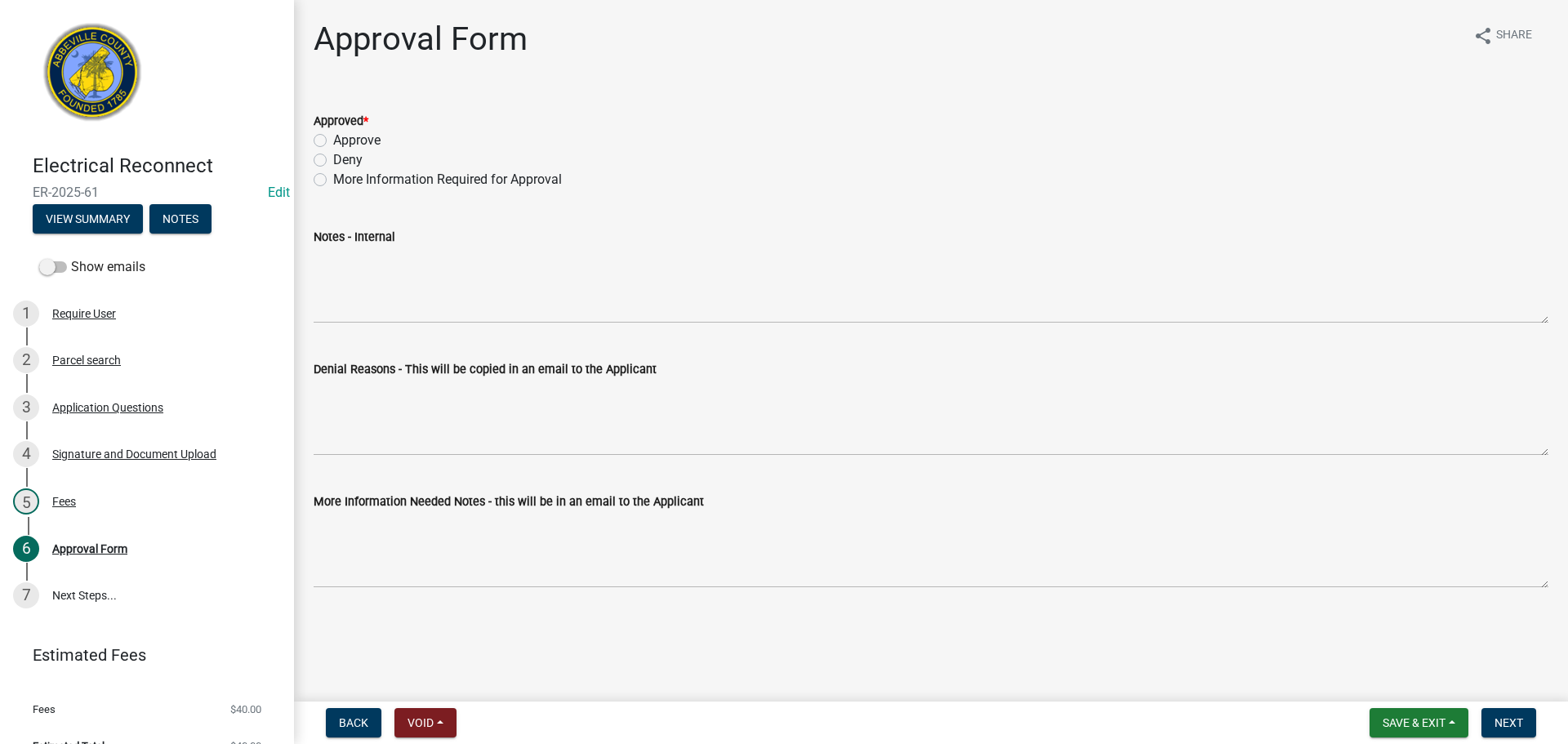
click at [333, 139] on label "Approve" at bounding box center [357, 140] width 48 height 19
click at [333, 139] on input "Approve" at bounding box center [339, 136] width 11 height 11
radio input "true"
click at [1515, 723] on span "Next" at bounding box center [1509, 722] width 28 height 13
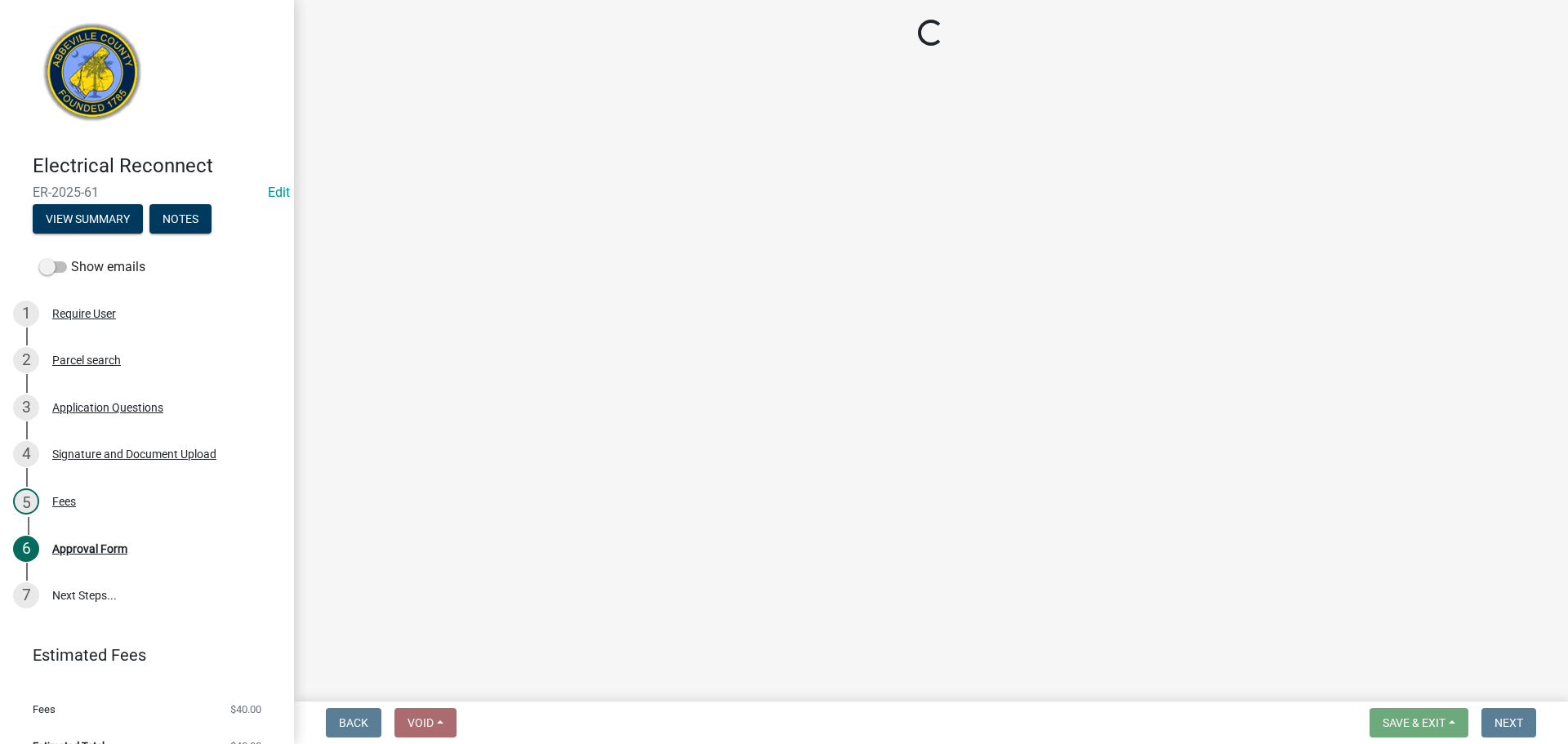
select select "3: 3"
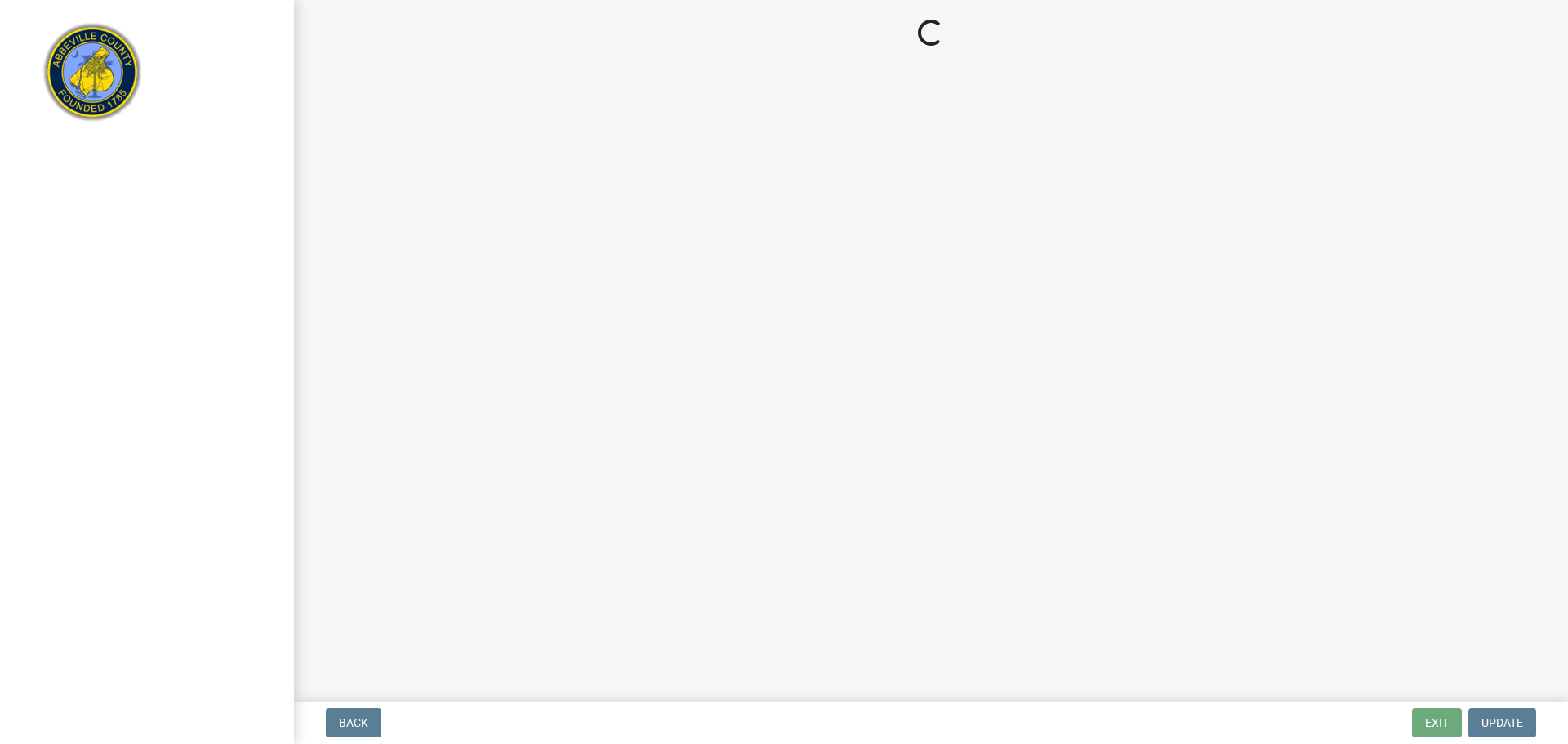
select select "3: 3"
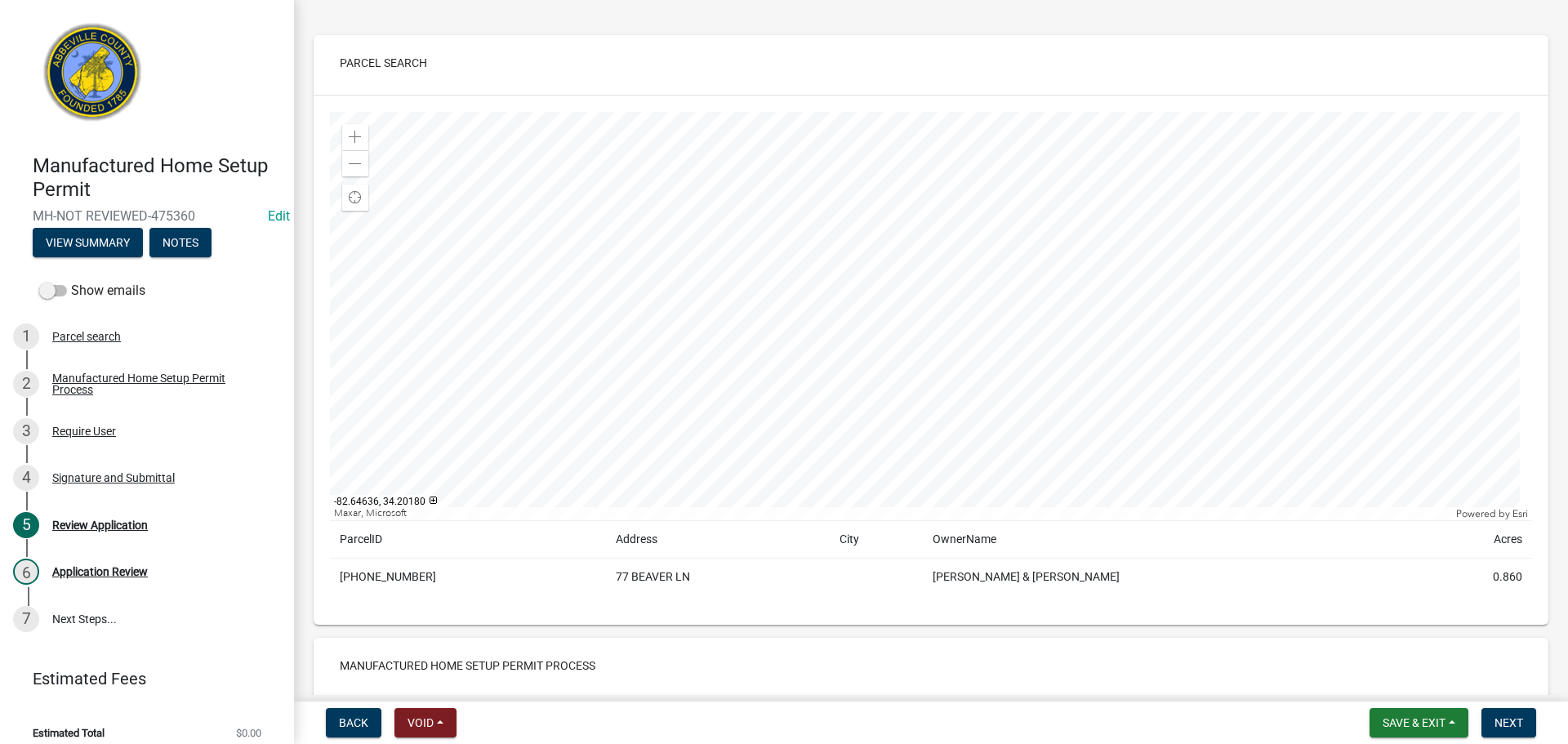
scroll to position [81, 0]
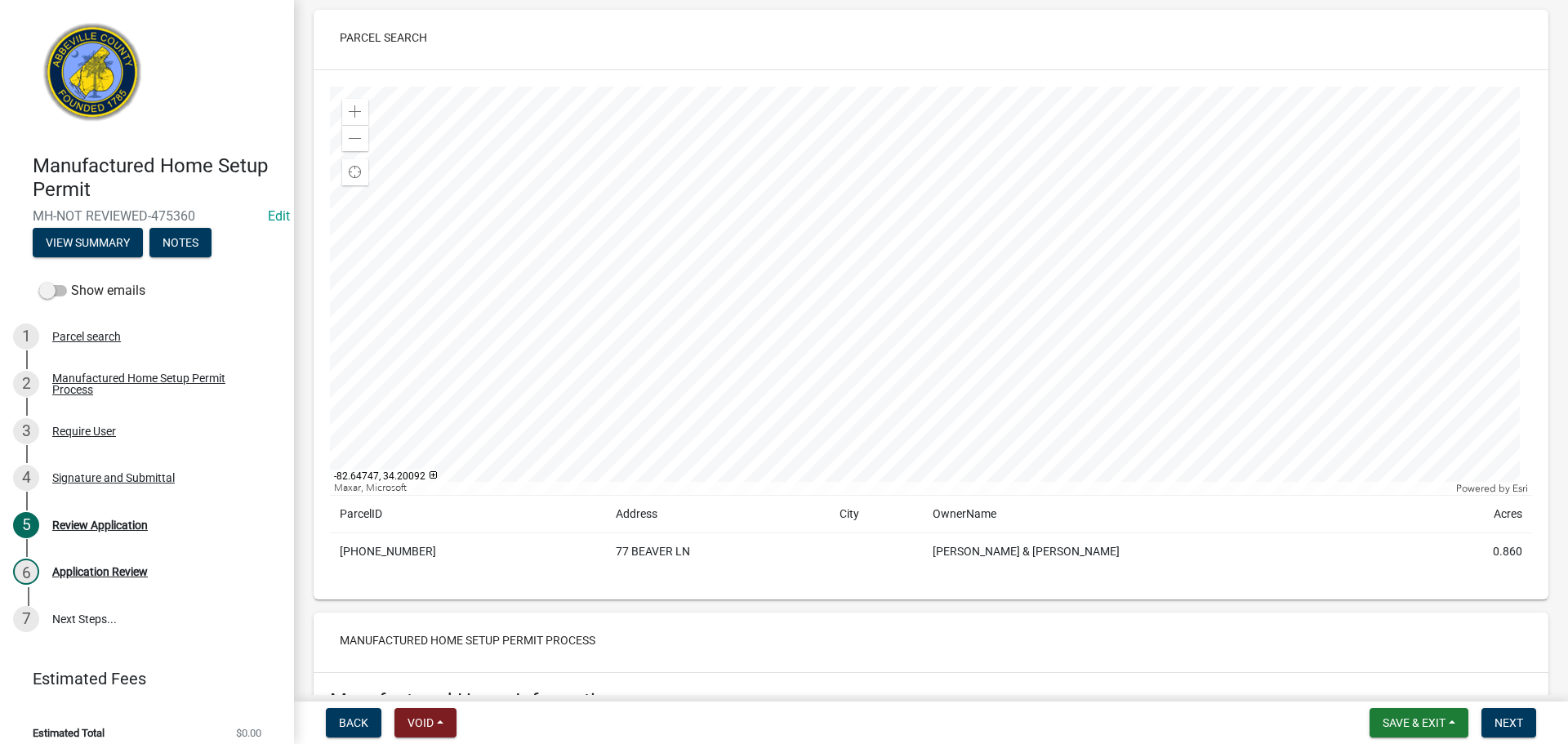
click at [379, 549] on td "089-00-00-140" at bounding box center [468, 552] width 276 height 38
click at [378, 549] on td "089-00-00-140" at bounding box center [468, 552] width 276 height 38
copy td "089-00-00-140"
click at [654, 551] on td "77 BEAVER LN" at bounding box center [718, 552] width 223 height 38
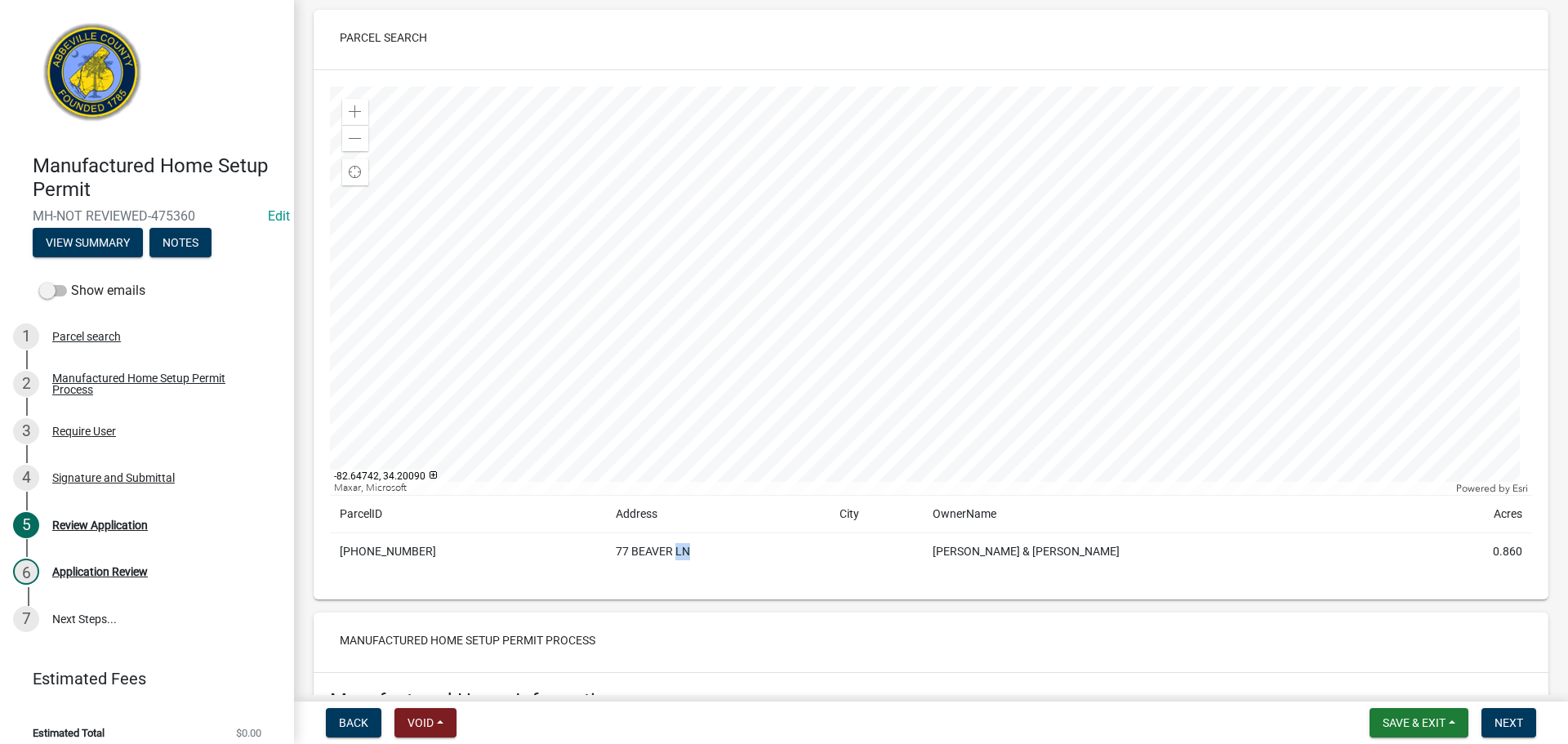
click at [654, 551] on td "77 BEAVER LN" at bounding box center [718, 552] width 223 height 38
copy td "77 BEAVER LN"
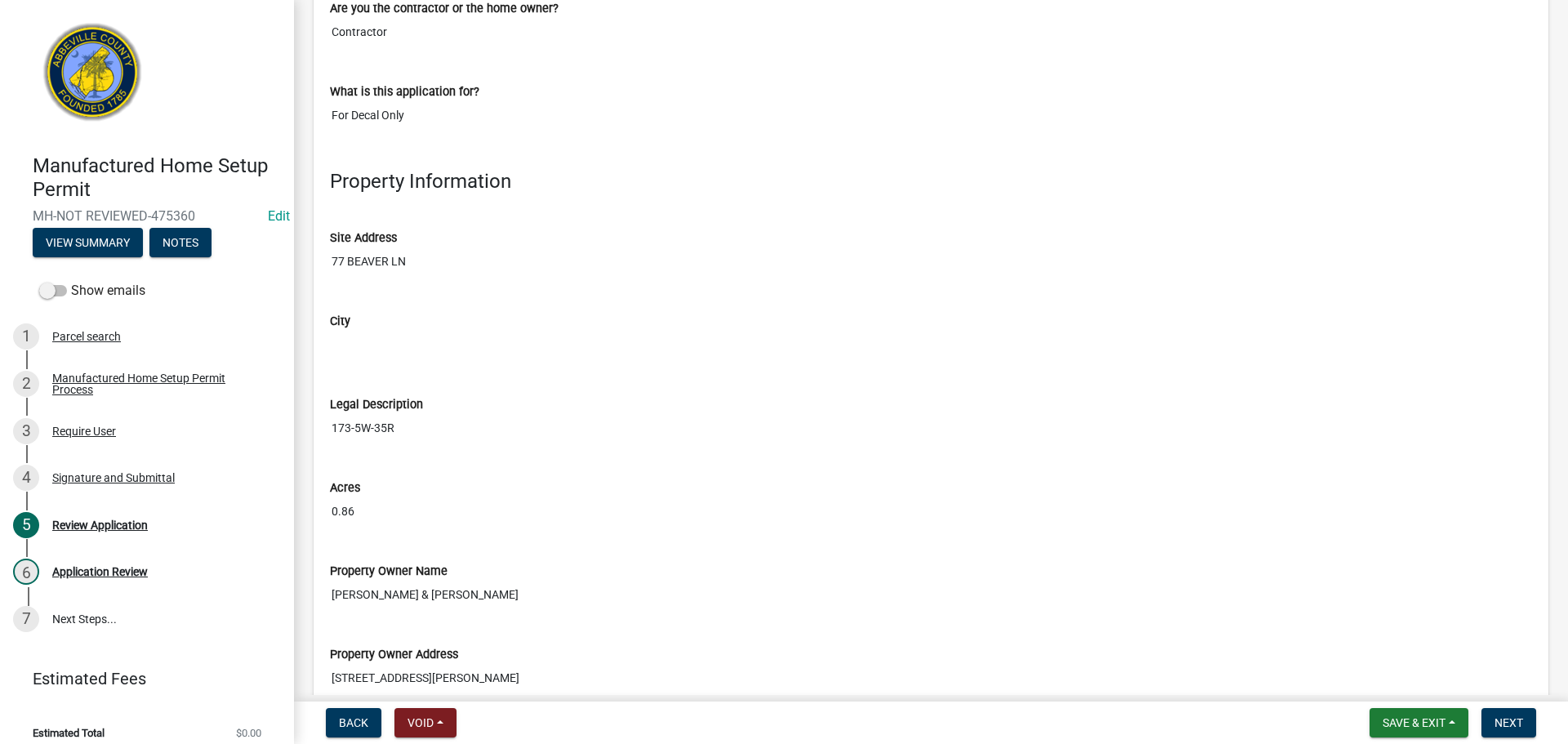
scroll to position [1330, 0]
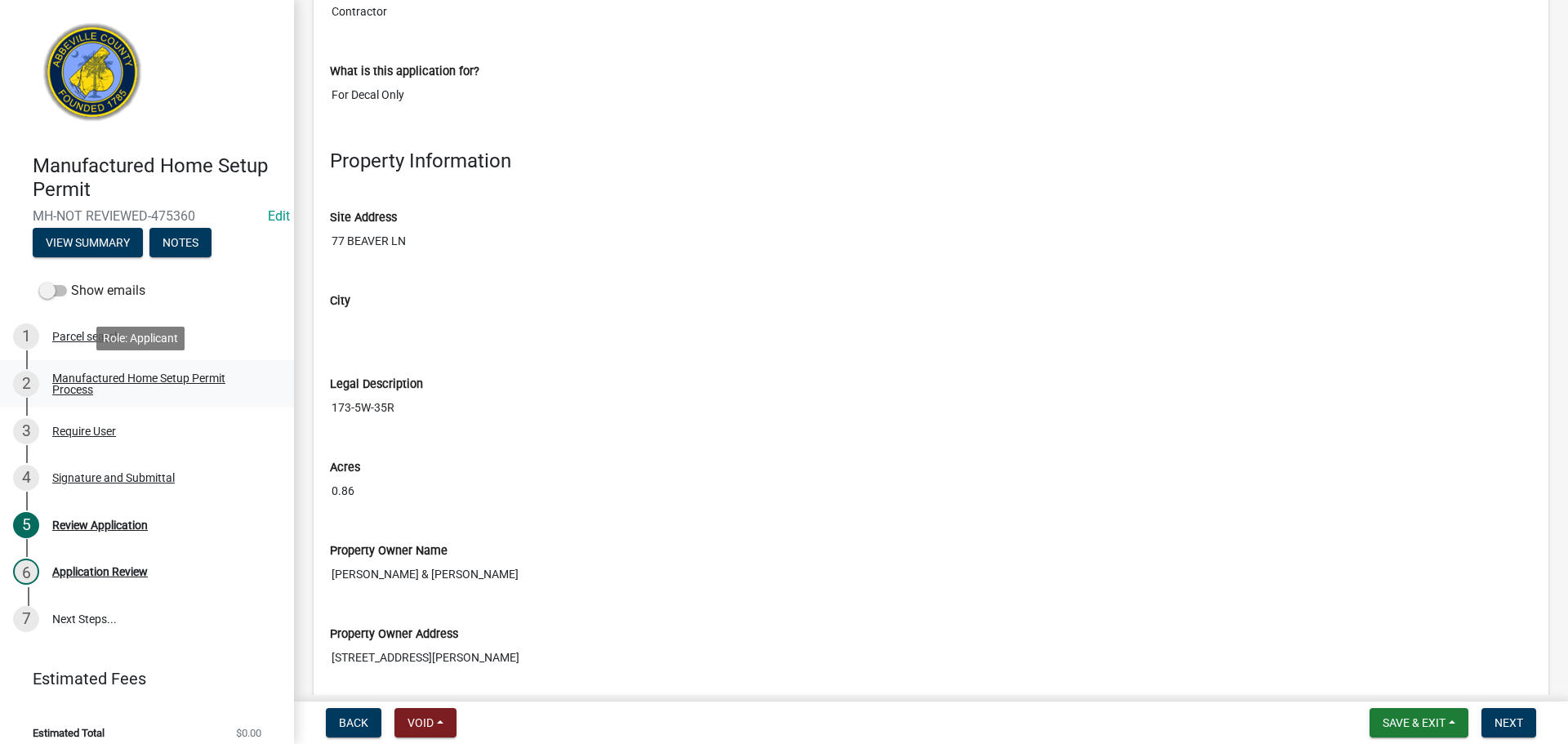
click at [130, 374] on div "Manufactured Home Setup Permit Process" at bounding box center [160, 383] width 216 height 23
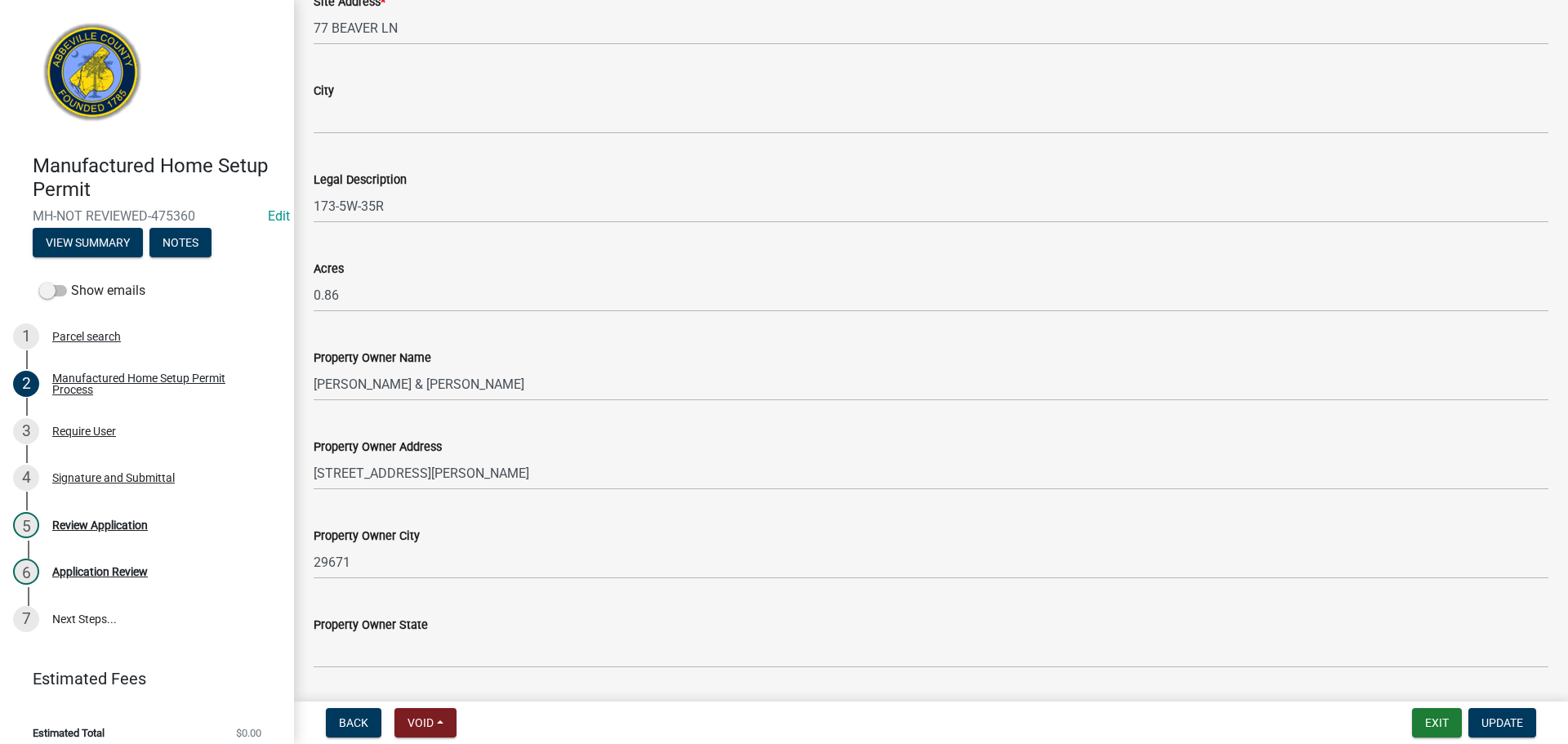
scroll to position [1037, 0]
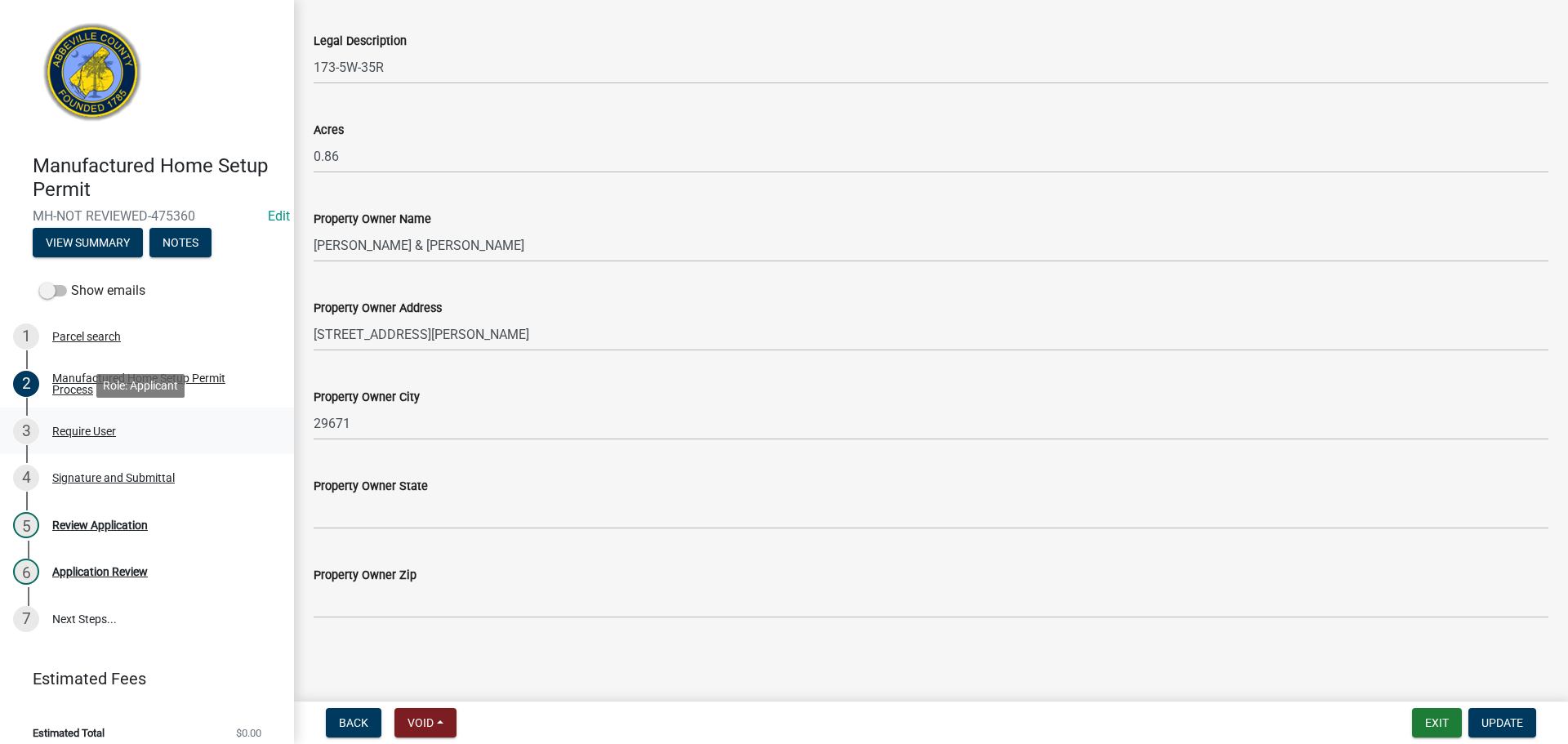
click at [72, 432] on div "Require User" at bounding box center [84, 431] width 64 height 11
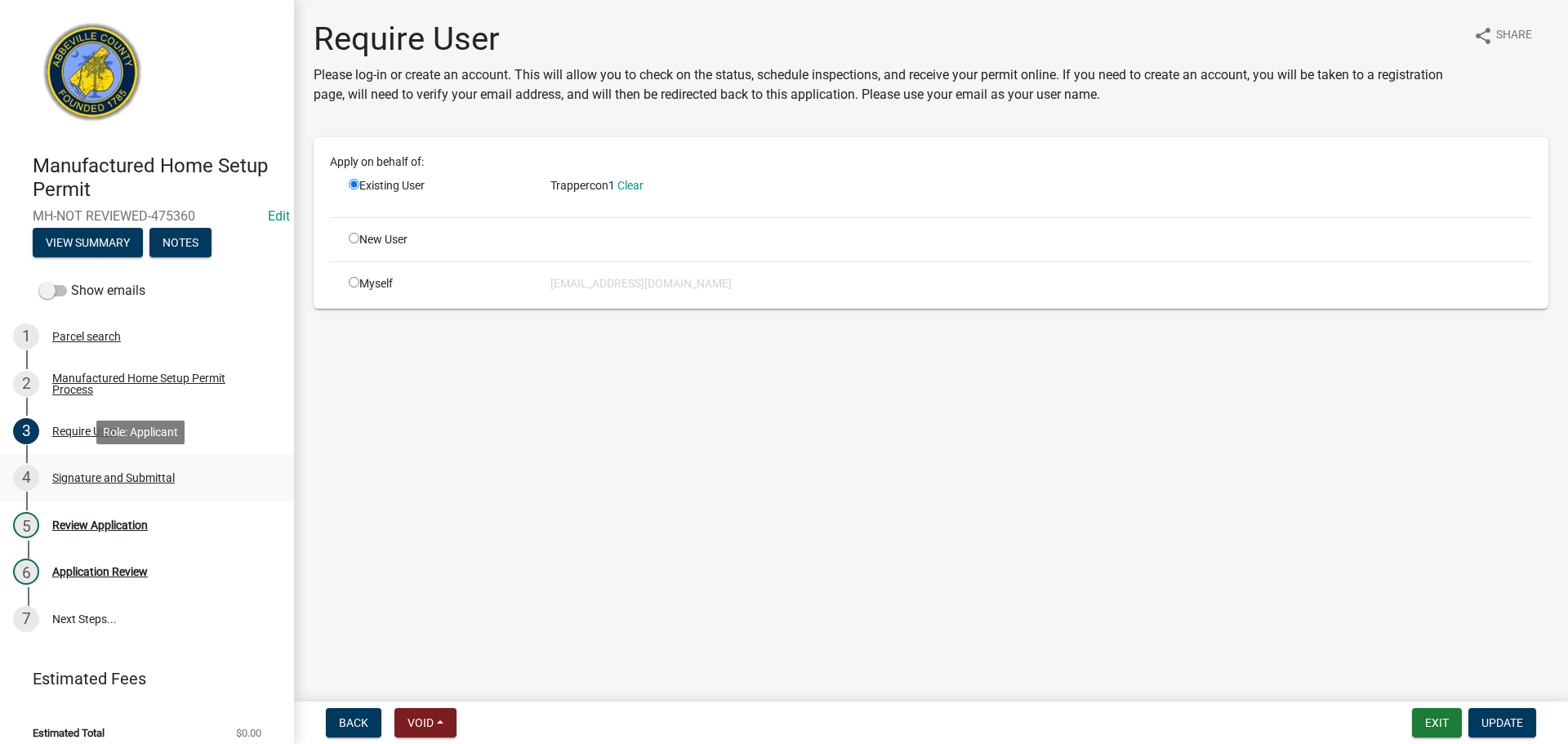
click at [118, 477] on div "Signature and Submittal" at bounding box center [114, 478] width 123 height 11
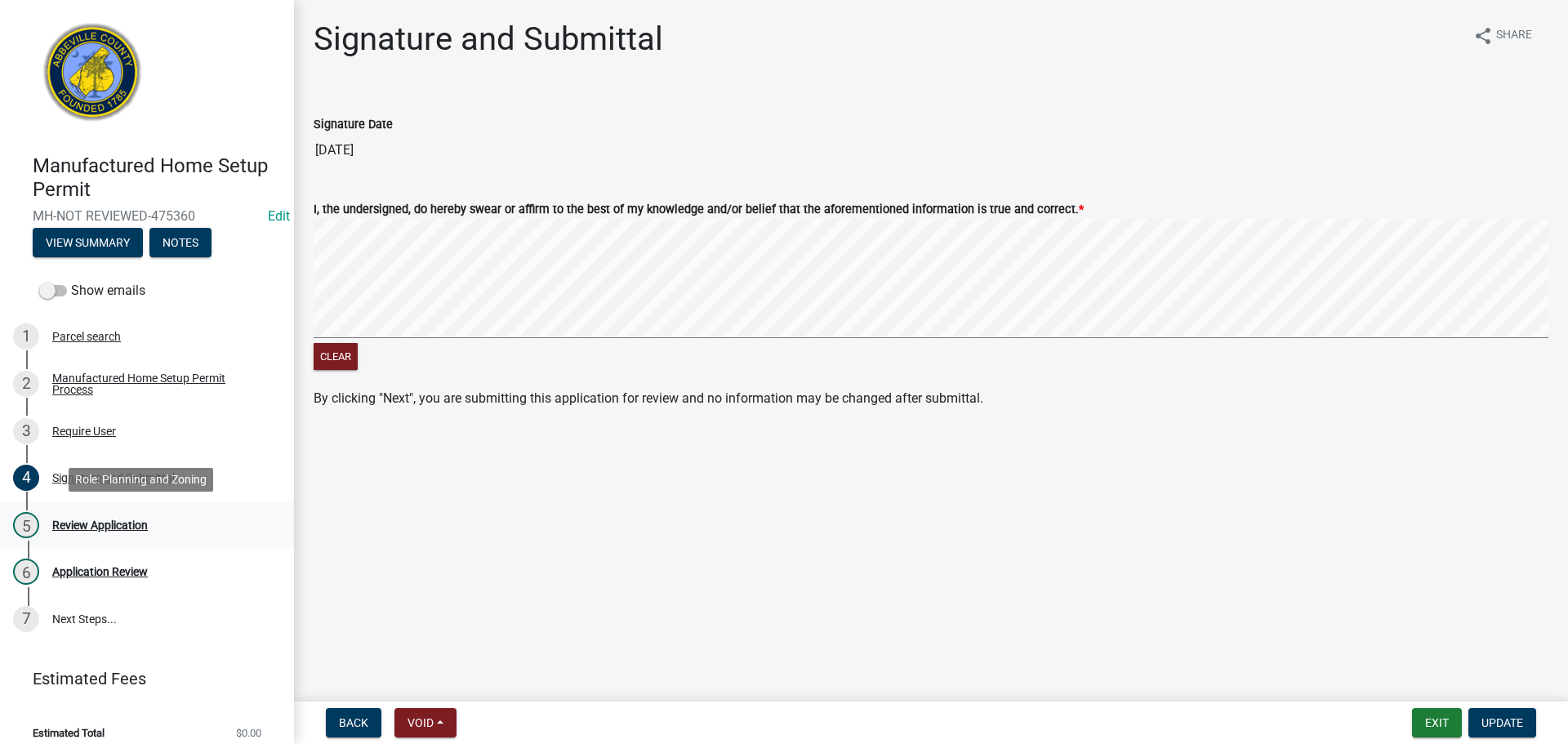
click at [114, 526] on div "Review Application" at bounding box center [100, 524] width 95 height 11
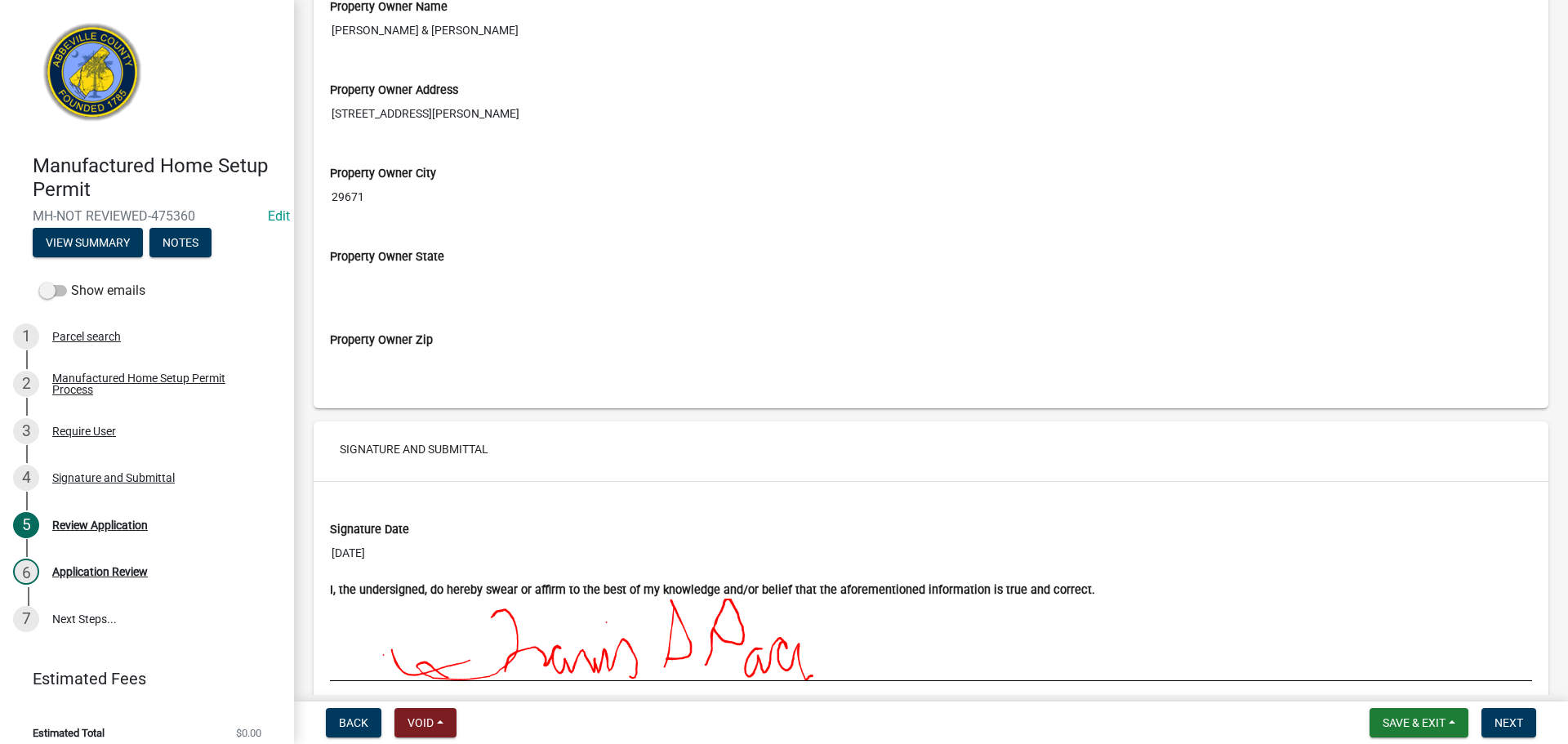
scroll to position [1878, 0]
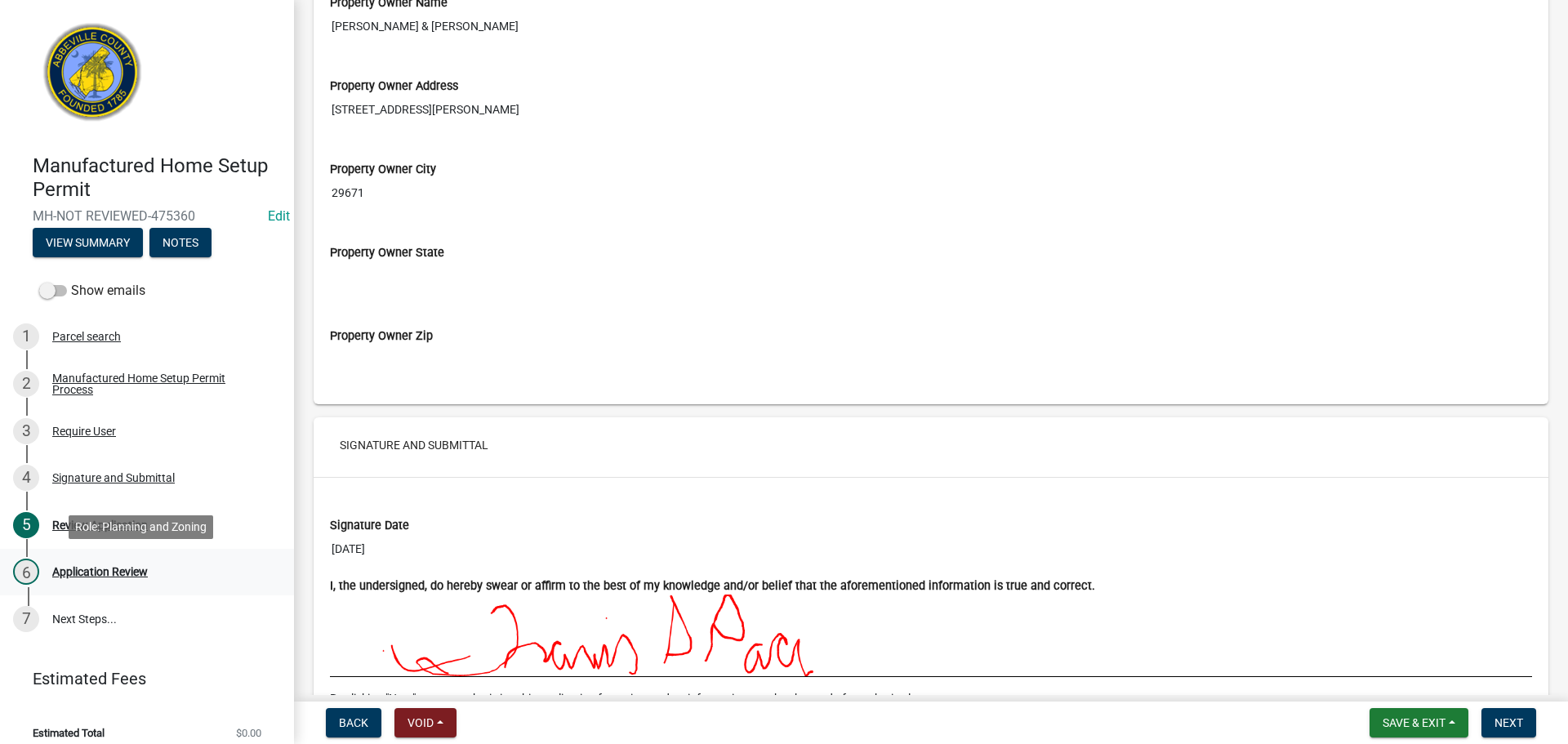
click at [117, 566] on div "Application Review" at bounding box center [100, 571] width 95 height 11
click at [61, 575] on div "Application Review" at bounding box center [100, 571] width 95 height 11
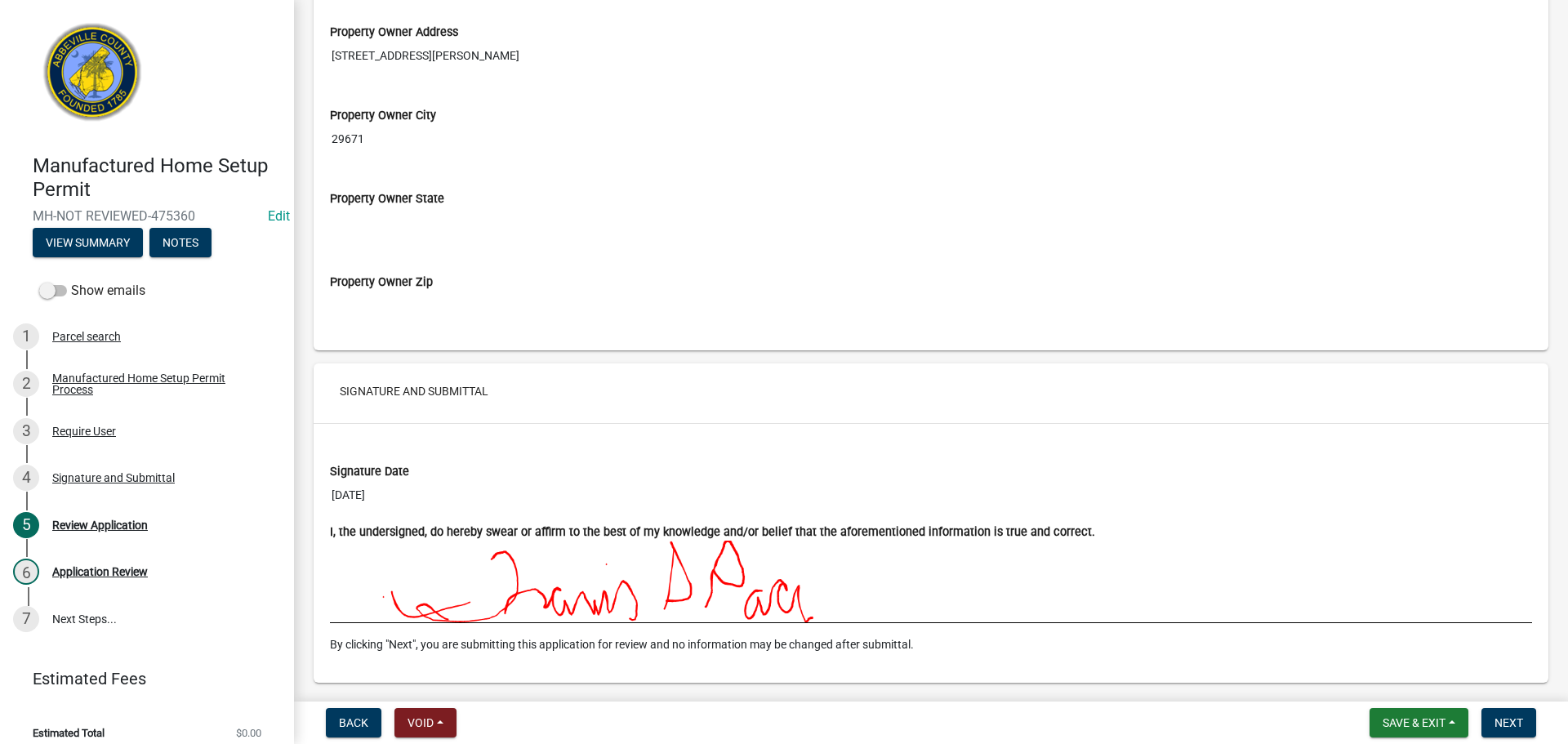
scroll to position [1983, 0]
